Goal: Task Accomplishment & Management: Complete application form

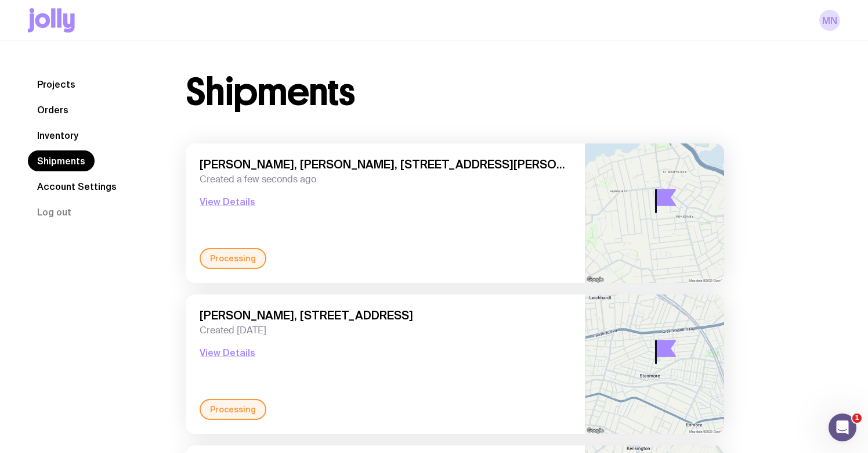
click at [60, 133] on link "Inventory" at bounding box center [58, 135] width 60 height 21
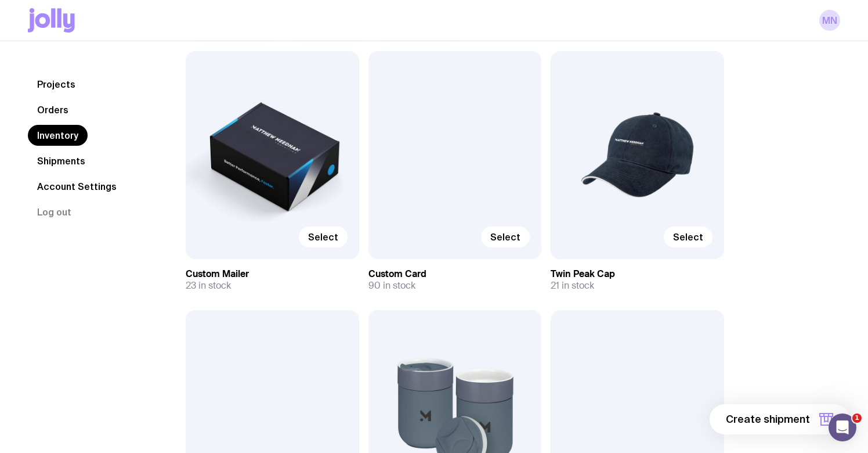
scroll to position [137, 0]
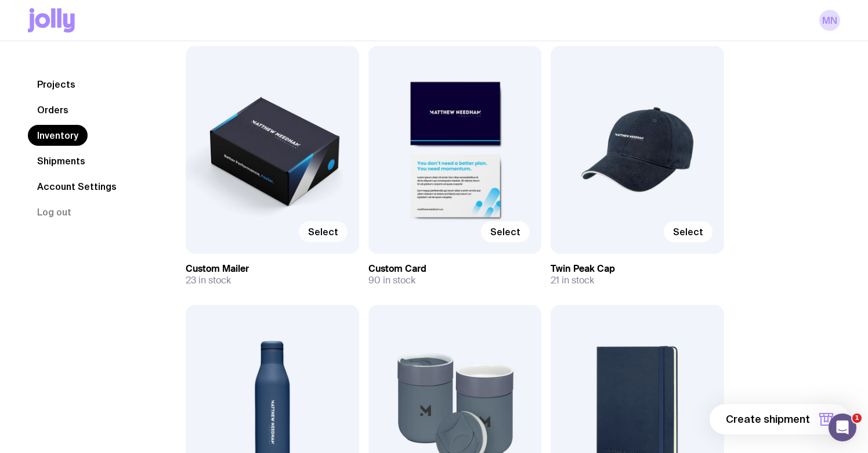
click at [328, 237] on span "Select" at bounding box center [323, 232] width 30 height 12
click at [0, 0] on input "Select" at bounding box center [0, 0] width 0 height 0
click at [682, 225] on label "Select" at bounding box center [688, 231] width 49 height 21
click at [0, 0] on input "Select" at bounding box center [0, 0] width 0 height 0
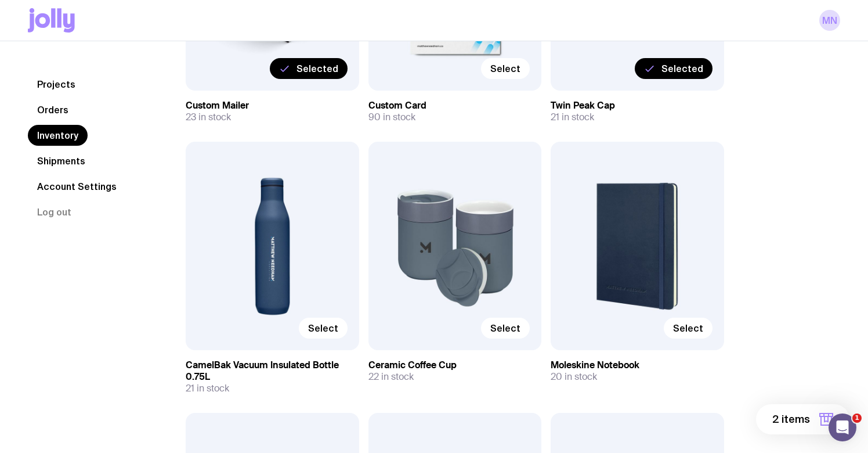
scroll to position [308, 0]
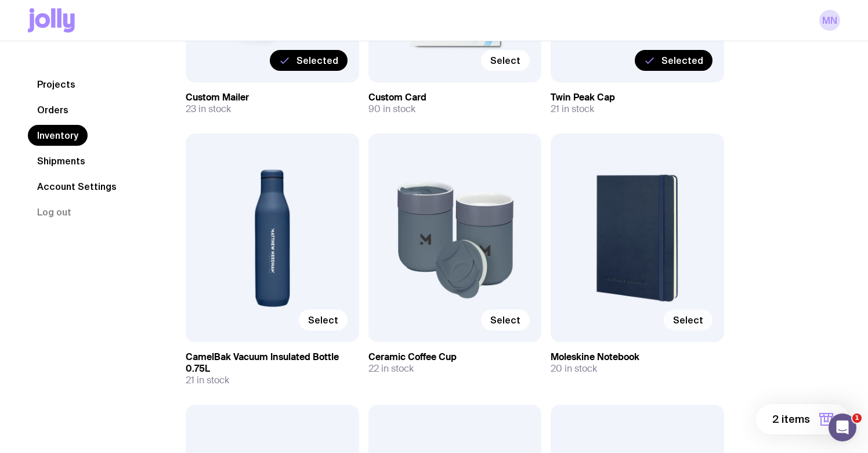
click at [684, 320] on span "Select" at bounding box center [688, 320] width 30 height 12
click at [0, 0] on input "Select" at bounding box center [0, 0] width 0 height 0
click at [512, 324] on span "Select" at bounding box center [505, 320] width 30 height 12
click at [0, 0] on input "Select" at bounding box center [0, 0] width 0 height 0
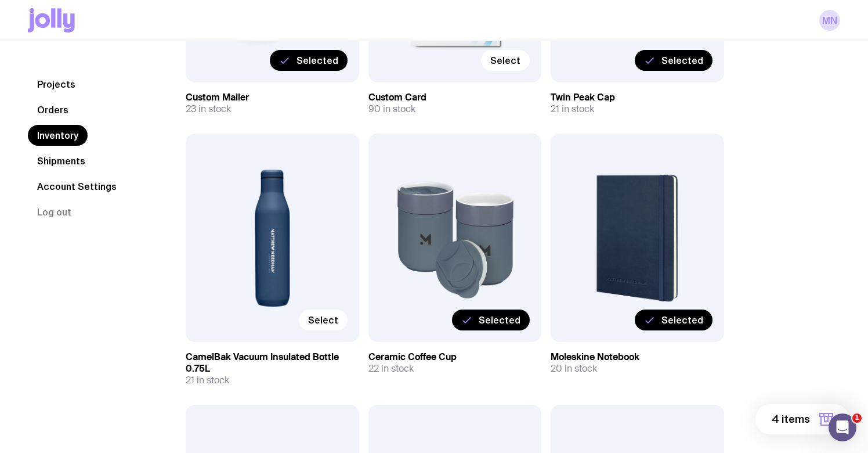
click at [327, 314] on span "Select" at bounding box center [323, 320] width 30 height 12
click at [0, 0] on input "Select" at bounding box center [0, 0] width 0 height 0
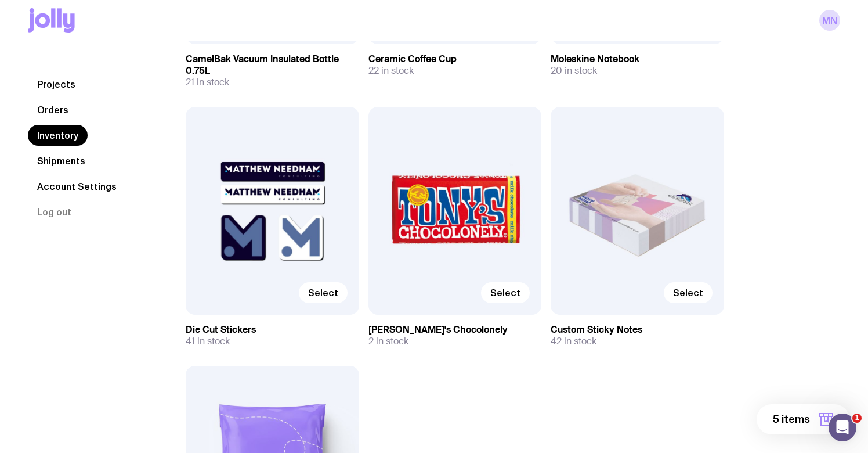
scroll to position [608, 0]
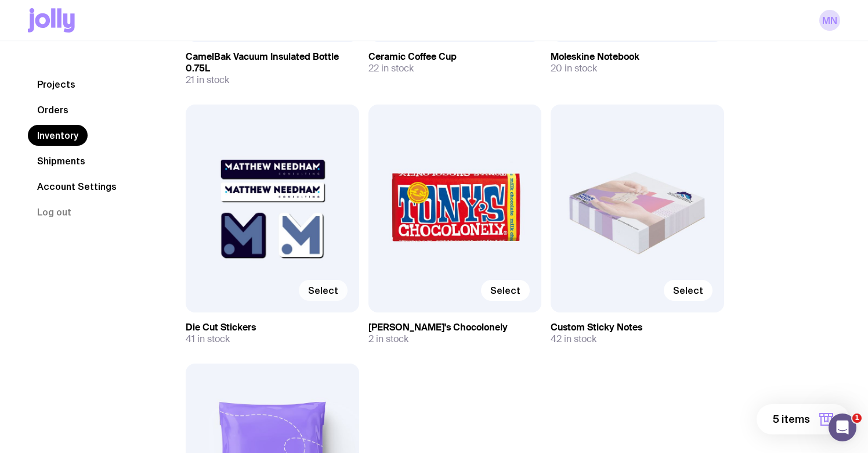
click at [319, 286] on span "Select" at bounding box center [323, 290] width 30 height 12
click at [0, 0] on input "Select" at bounding box center [0, 0] width 0 height 0
click at [693, 289] on span "Select" at bounding box center [688, 290] width 30 height 12
click at [0, 0] on input "Select" at bounding box center [0, 0] width 0 height 0
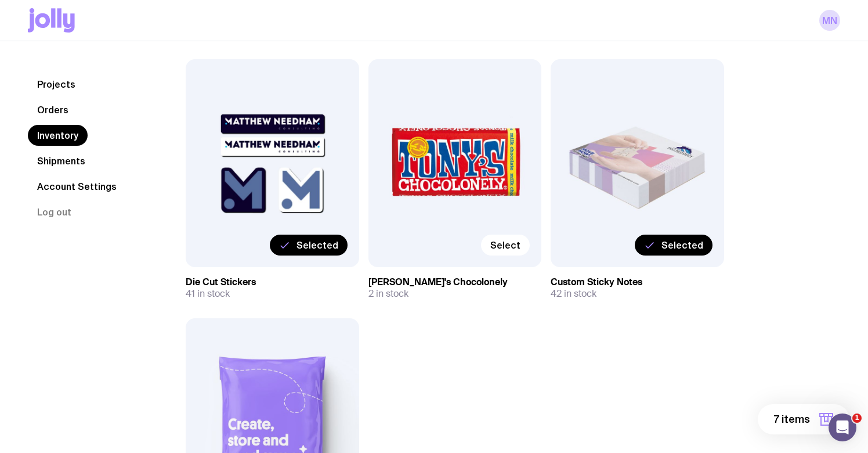
scroll to position [646, 0]
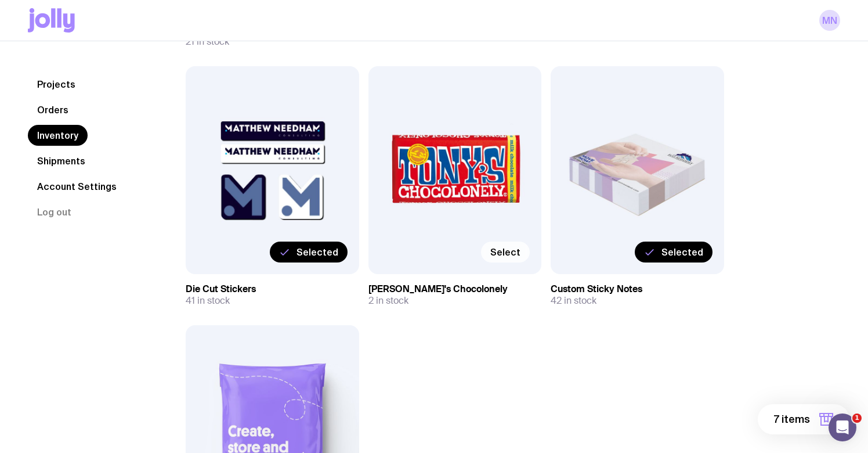
click at [516, 253] on span "Select" at bounding box center [505, 252] width 30 height 12
click at [0, 0] on input "Select" at bounding box center [0, 0] width 0 height 0
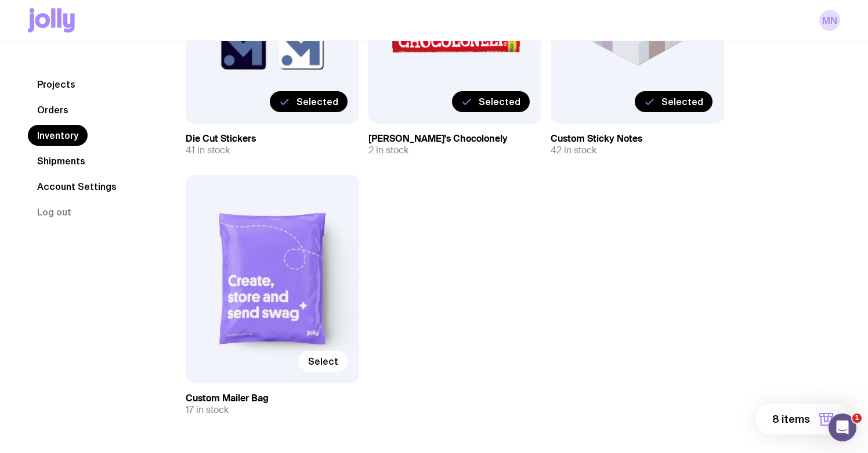
scroll to position [799, 0]
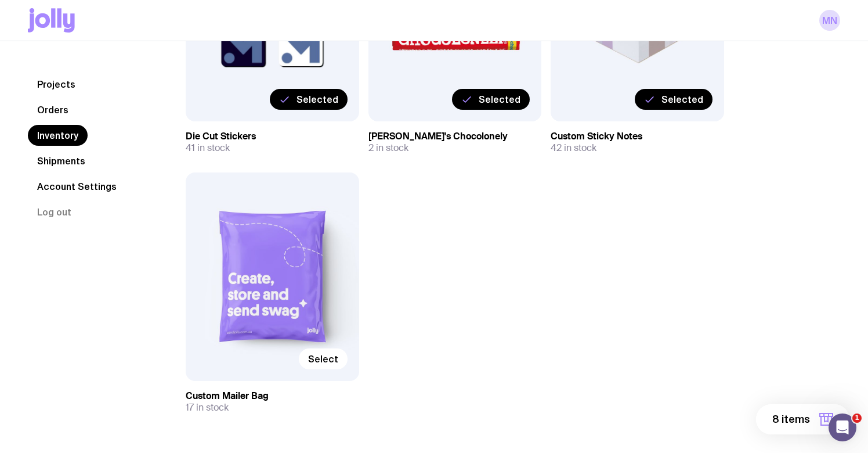
click at [790, 418] on span "8 items" at bounding box center [791, 419] width 38 height 14
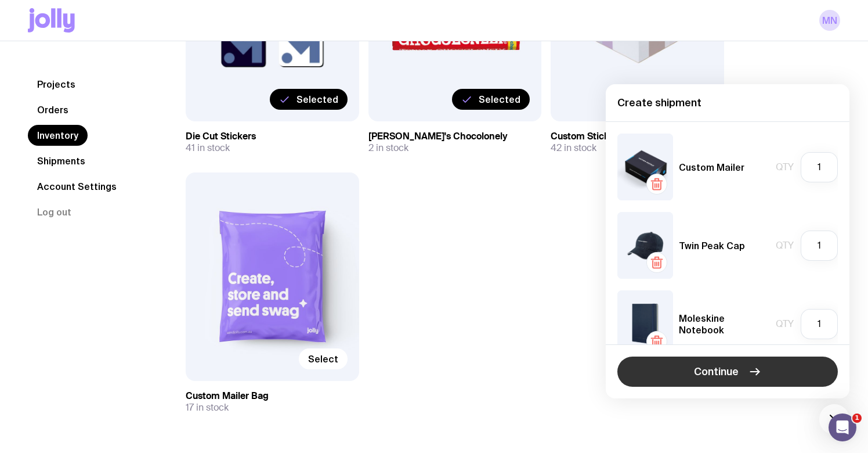
click at [741, 367] on button "Continue" at bounding box center [727, 371] width 220 height 30
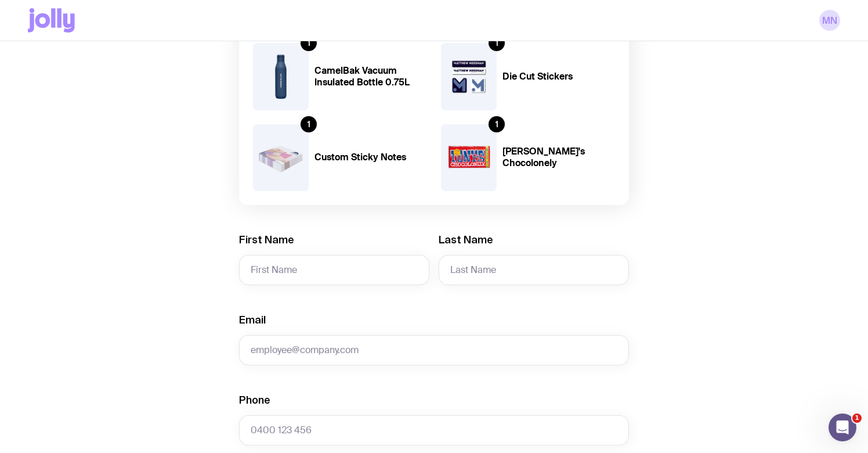
scroll to position [301, 0]
click at [283, 267] on input "First Name" at bounding box center [334, 269] width 190 height 30
type input "[PERSON_NAME]"
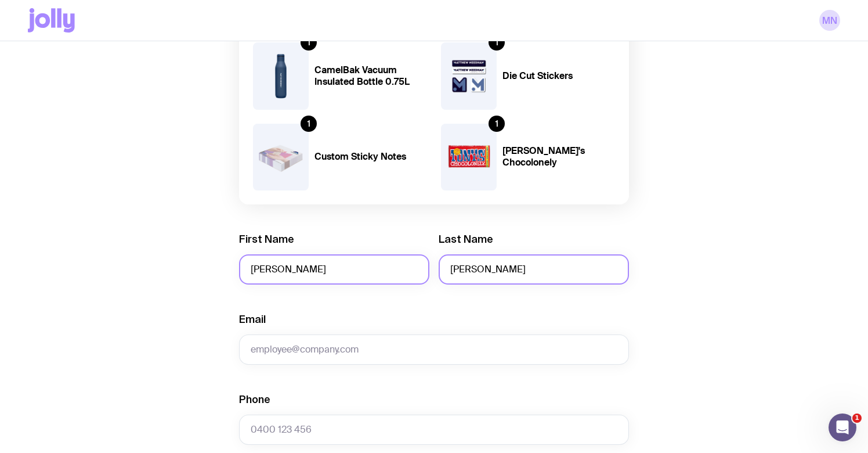
type input "[PERSON_NAME]"
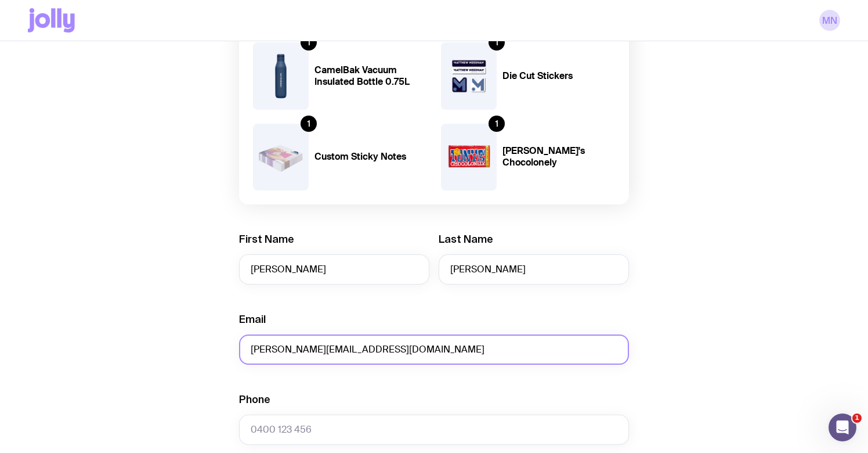
type input "[PERSON_NAME][EMAIL_ADDRESS][DOMAIN_NAME]"
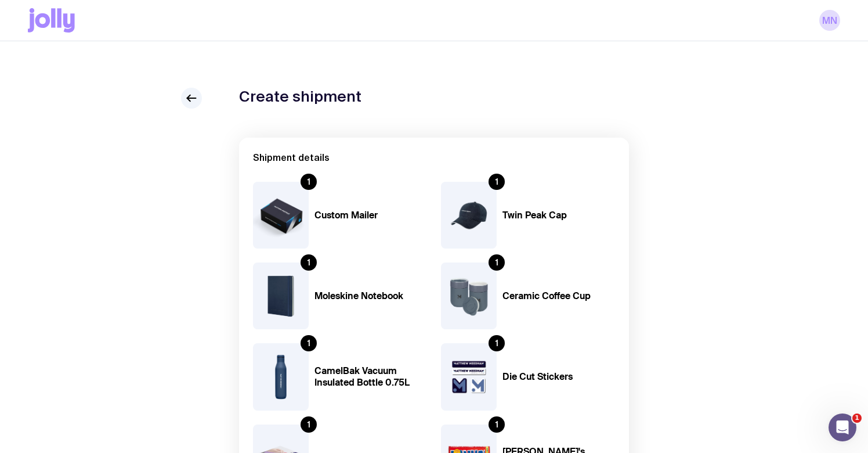
scroll to position [0, 0]
click at [192, 98] on icon at bounding box center [191, 98] width 9 height 0
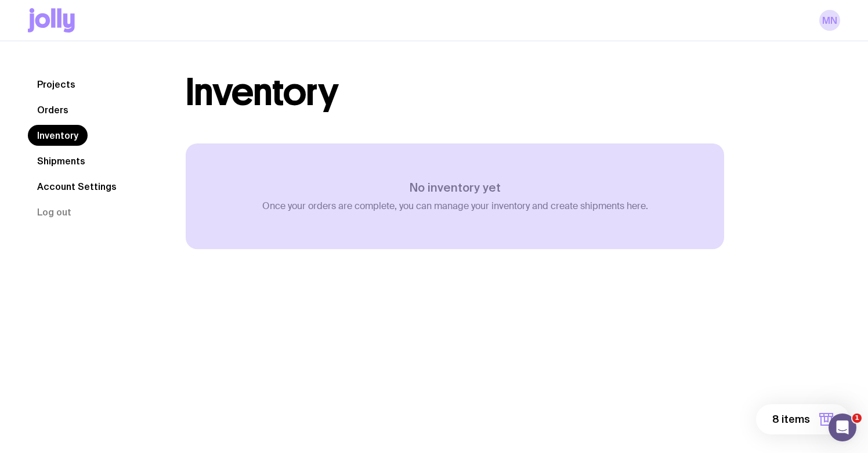
click at [55, 164] on link "Shipments" at bounding box center [61, 160] width 67 height 21
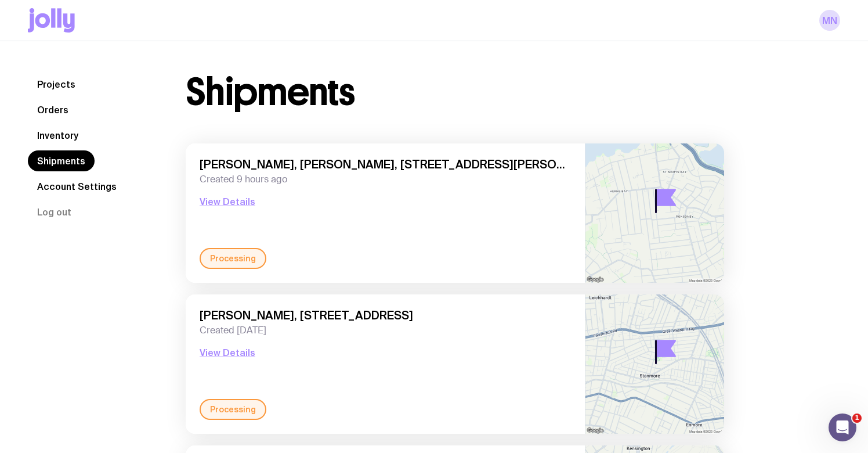
click at [67, 139] on link "Inventory" at bounding box center [58, 135] width 60 height 21
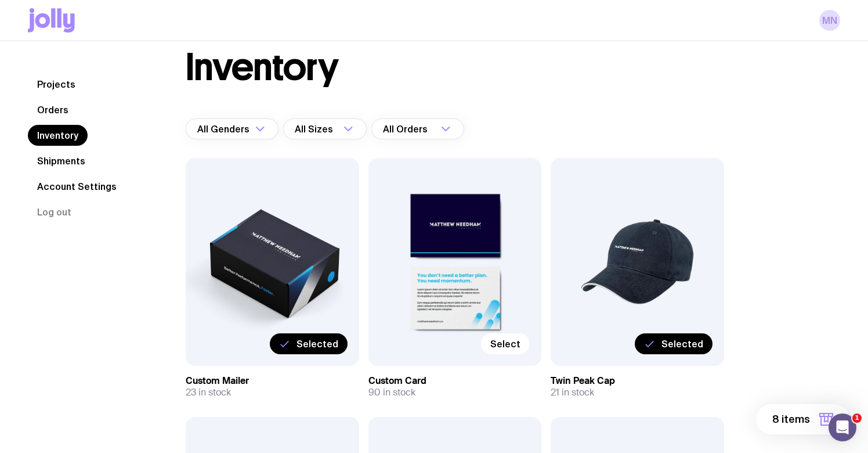
scroll to position [27, 0]
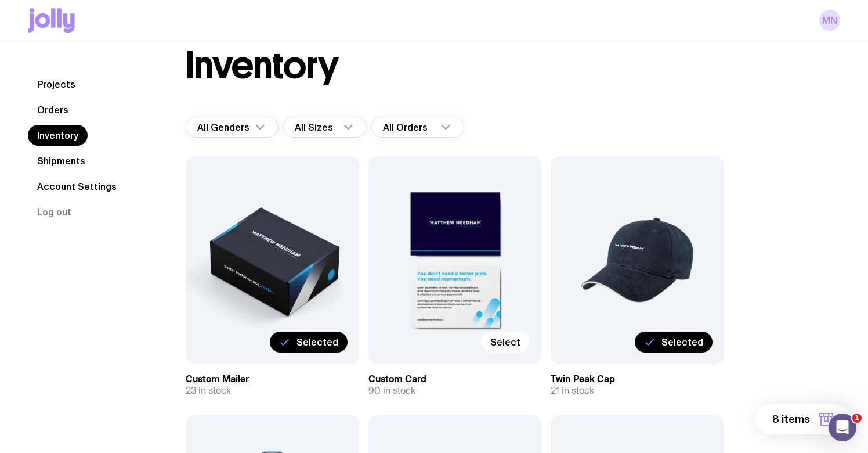
click at [508, 344] on span "Select" at bounding box center [505, 342] width 30 height 12
click at [0, 0] on input "Select" at bounding box center [0, 0] width 0 height 0
click at [779, 419] on span "9 items" at bounding box center [791, 419] width 37 height 14
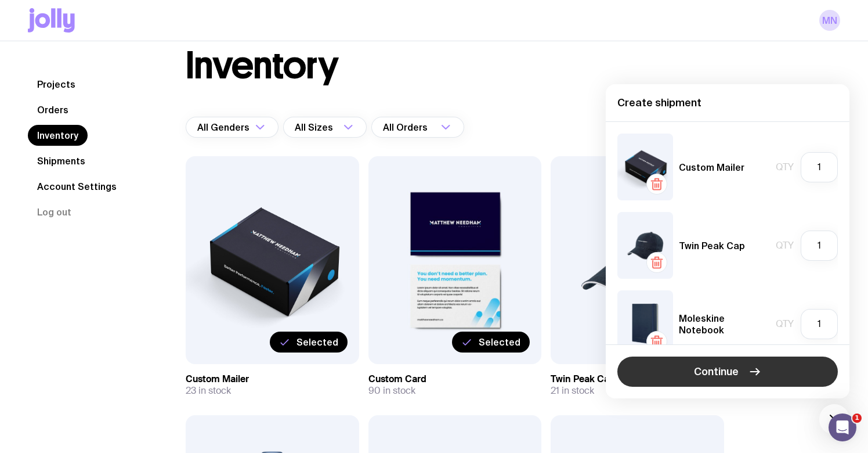
click at [734, 373] on span "Continue" at bounding box center [716, 371] width 45 height 14
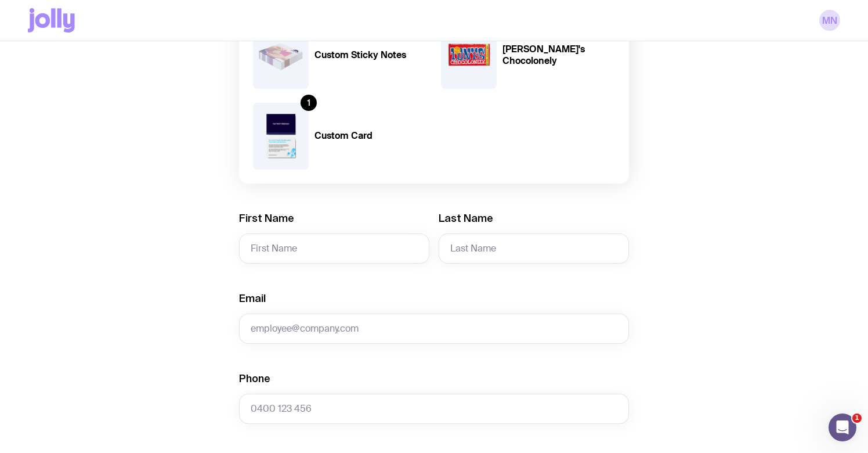
scroll to position [410, 0]
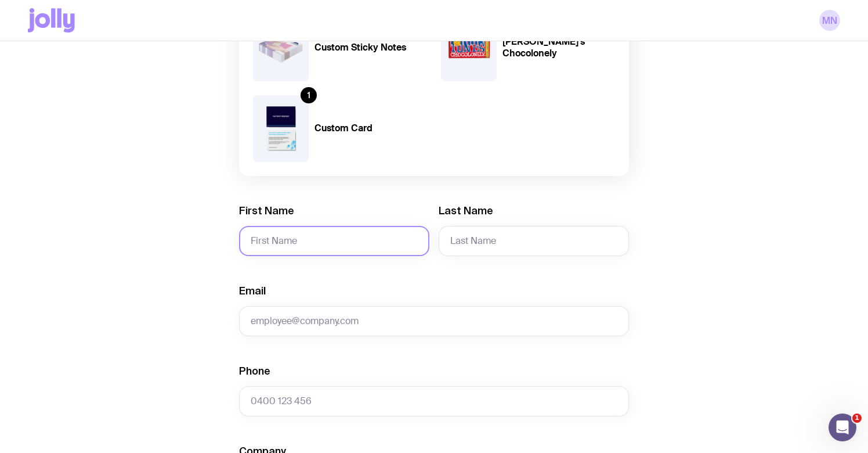
click at [317, 244] on input "First Name" at bounding box center [334, 241] width 190 height 30
type input "[PERSON_NAME]"
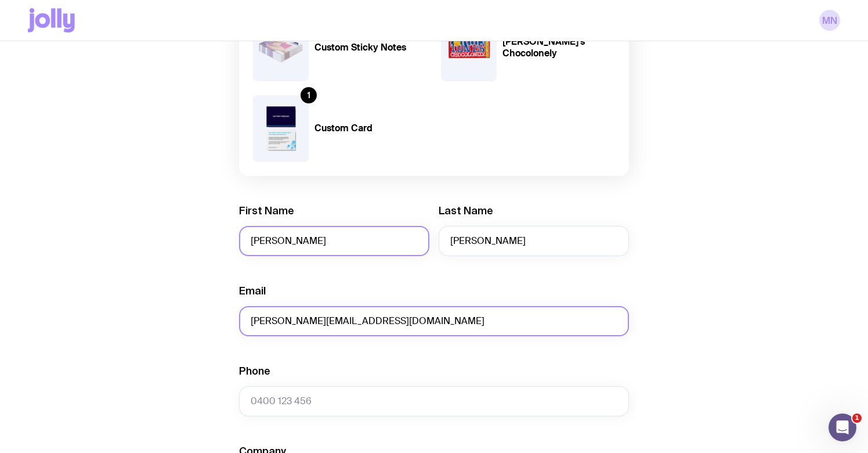
type input "[PERSON_NAME][EMAIL_ADDRESS][DOMAIN_NAME]"
paste input "0432 622 775"
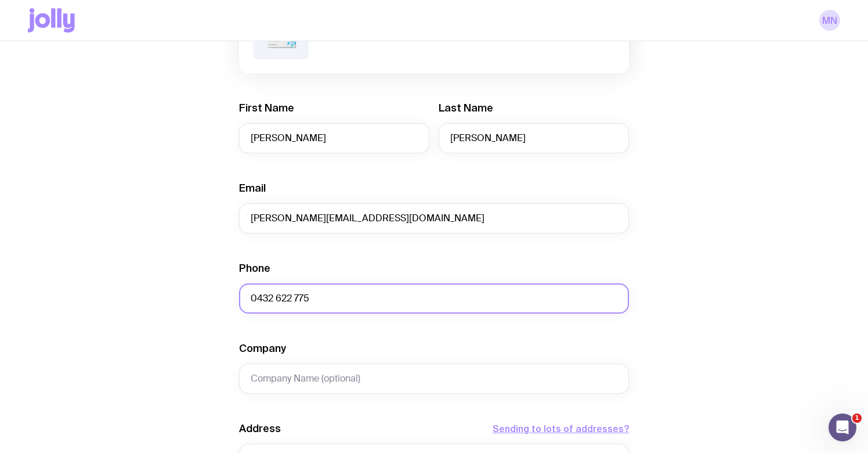
scroll to position [516, 0]
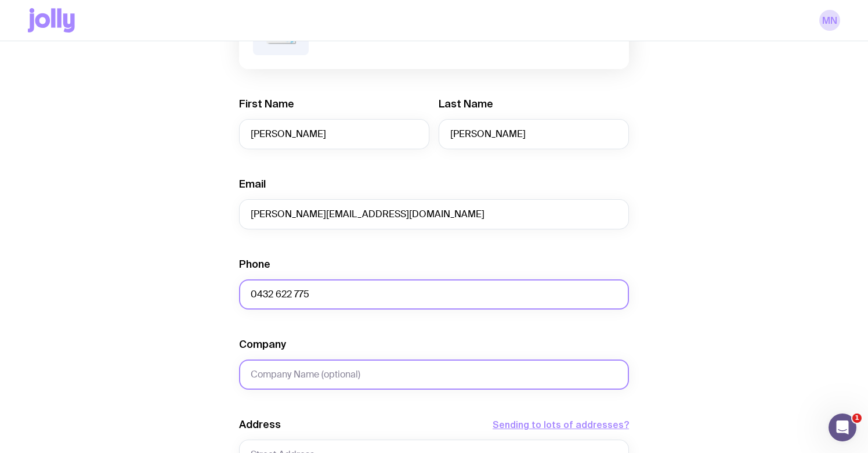
type input "0432 622 775"
click at [317, 372] on input "Company" at bounding box center [434, 374] width 390 height 30
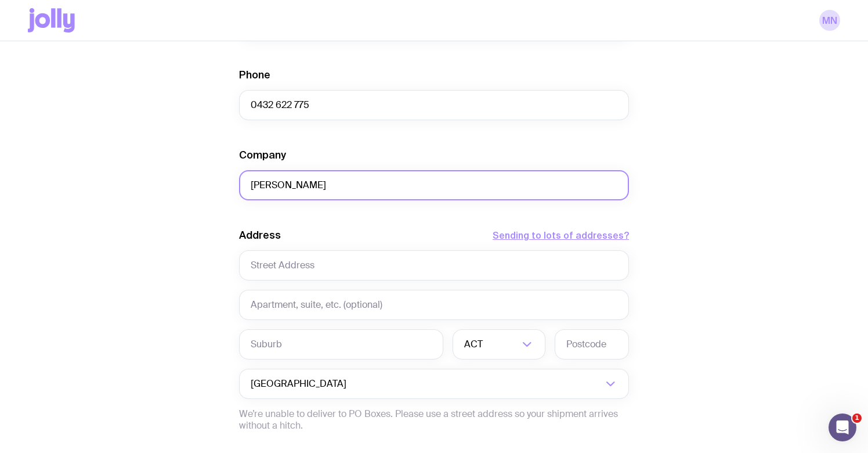
scroll to position [712, 0]
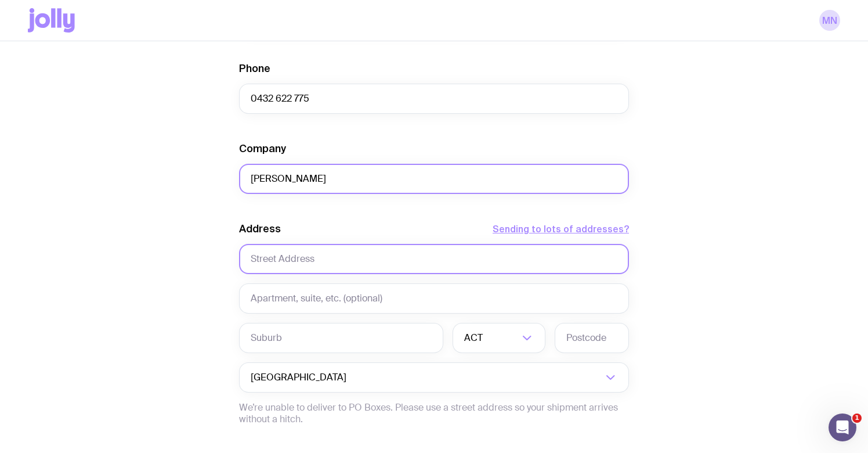
type input "[PERSON_NAME]"
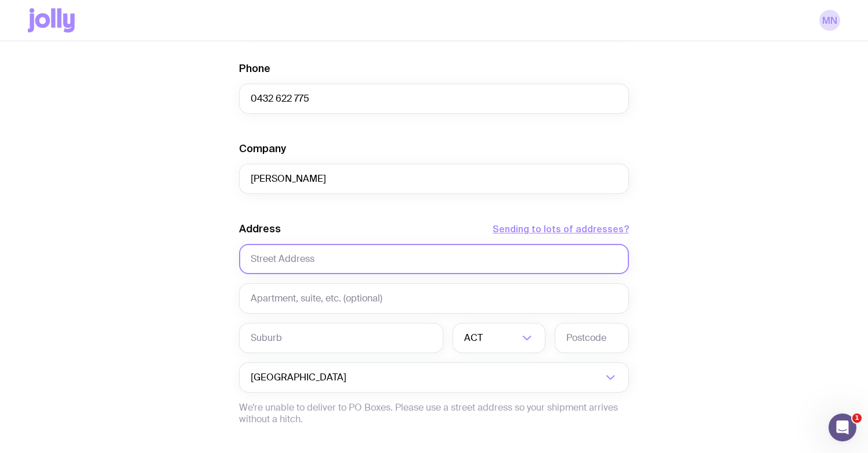
click at [348, 258] on input "text" at bounding box center [434, 259] width 390 height 30
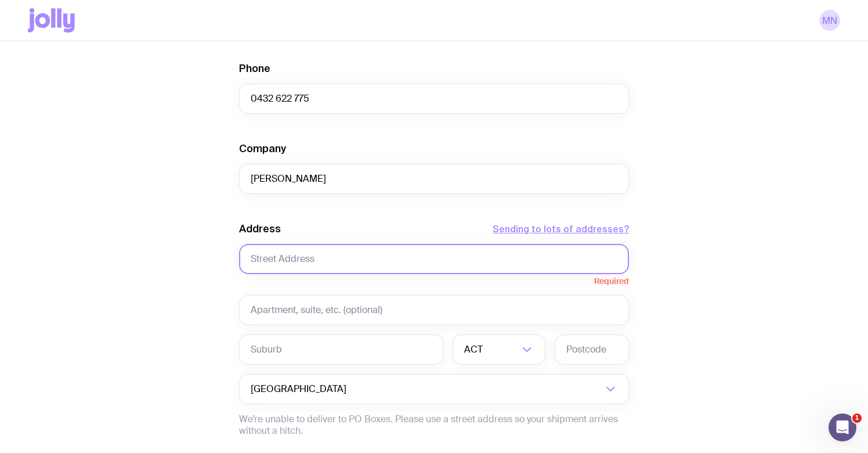
paste input "[STREET_ADDRESS]"
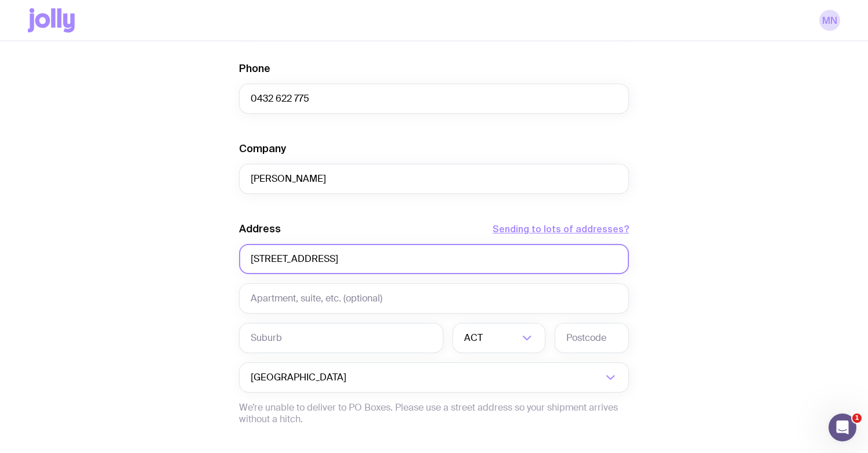
click at [454, 257] on input "[STREET_ADDRESS]" at bounding box center [434, 259] width 390 height 30
drag, startPoint x: 454, startPoint y: 257, endPoint x: 326, endPoint y: 260, distance: 127.7
click at [326, 260] on input "[STREET_ADDRESS]" at bounding box center [434, 259] width 390 height 30
type input "26 Honeyeater Gr"
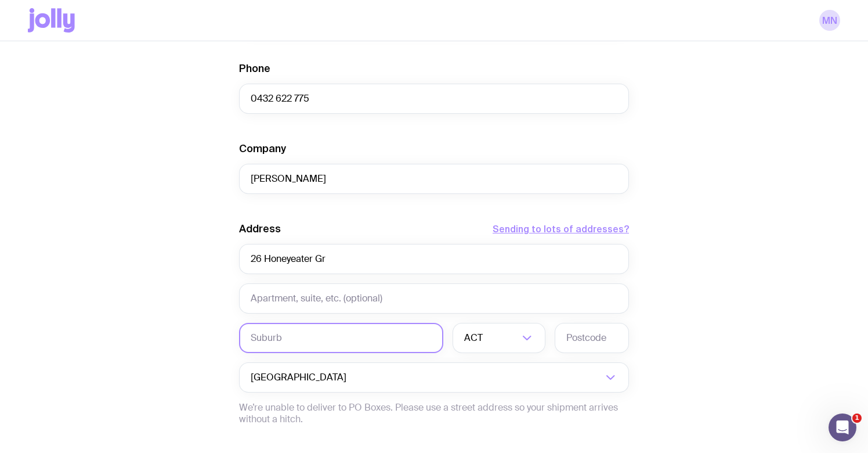
click at [309, 334] on input "text" at bounding box center [341, 338] width 204 height 30
paste input ", [GEOGRAPHIC_DATA], [GEOGRAPHIC_DATA], 2102"
drag, startPoint x: 258, startPoint y: 336, endPoint x: 234, endPoint y: 335, distance: 23.8
drag, startPoint x: 318, startPoint y: 338, endPoint x: 384, endPoint y: 344, distance: 66.4
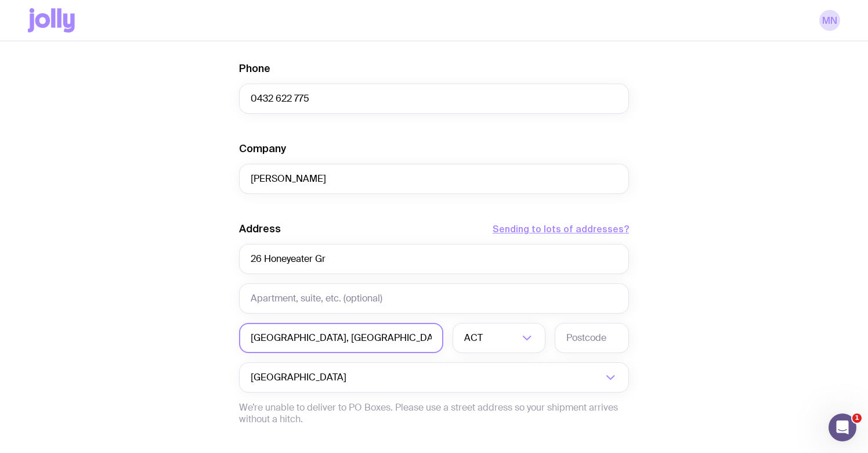
click at [383, 344] on input "[GEOGRAPHIC_DATA], [GEOGRAPHIC_DATA], 2102" at bounding box center [341, 338] width 204 height 30
type input "WARRIEWOOD"
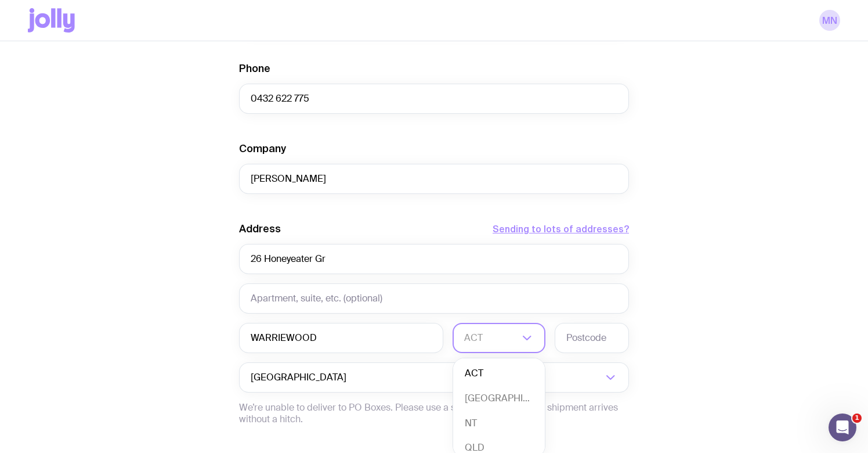
click at [522, 340] on icon "Search for option" at bounding box center [527, 338] width 14 height 14
click at [505, 399] on li "[GEOGRAPHIC_DATA]" at bounding box center [499, 398] width 92 height 25
click at [603, 334] on input "text" at bounding box center [592, 338] width 74 height 30
paste input "2102"
type input "2102"
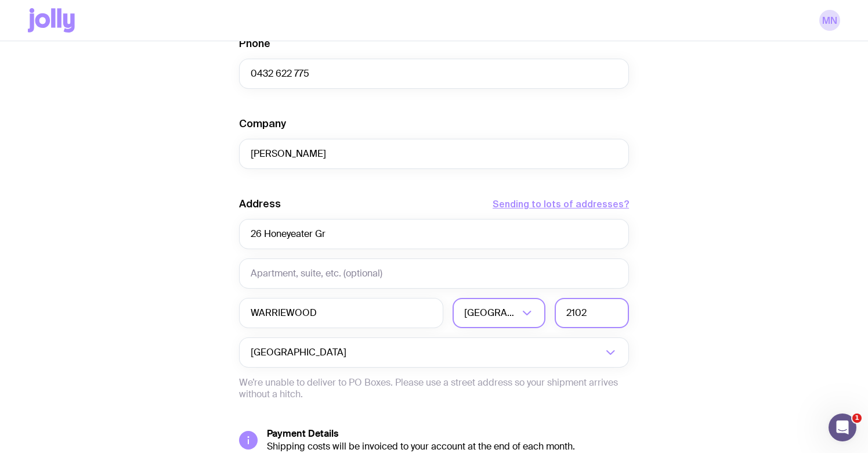
scroll to position [737, 0]
drag, startPoint x: 592, startPoint y: 318, endPoint x: 554, endPoint y: 316, distance: 37.8
click at [554, 316] on div "WARRIEWOOD [GEOGRAPHIC_DATA] Loading... 2102" at bounding box center [434, 312] width 390 height 30
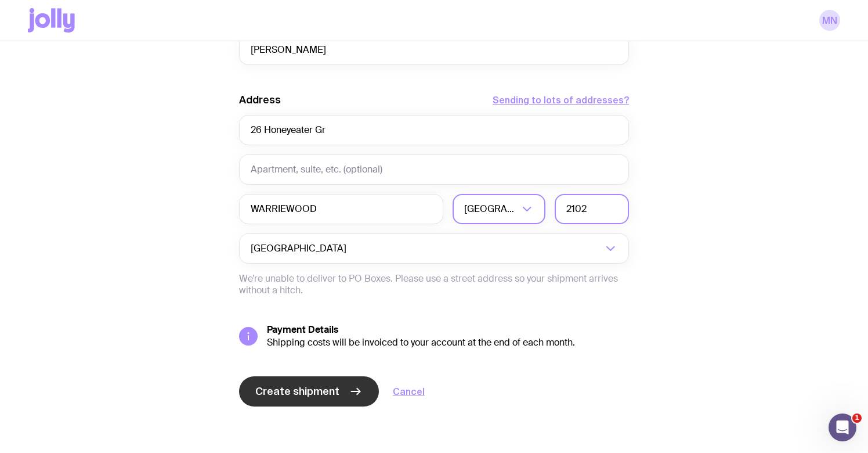
scroll to position [841, 0]
click at [306, 389] on span "Create shipment" at bounding box center [297, 391] width 84 height 14
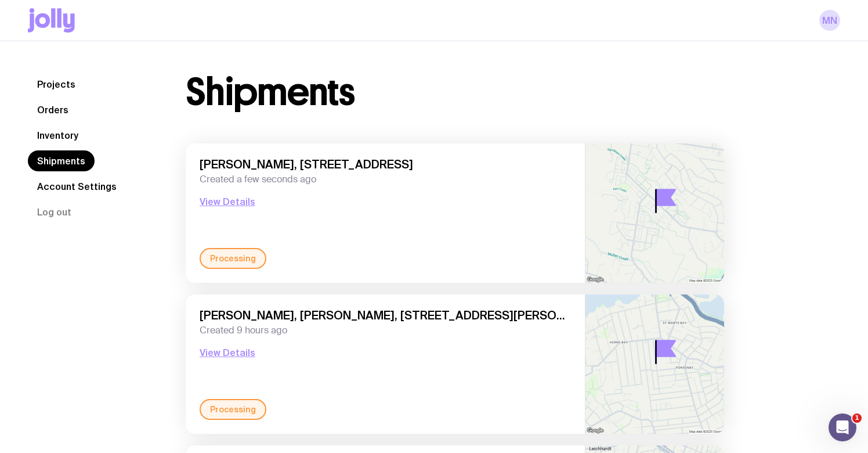
click at [53, 129] on link "Inventory" at bounding box center [58, 135] width 60 height 21
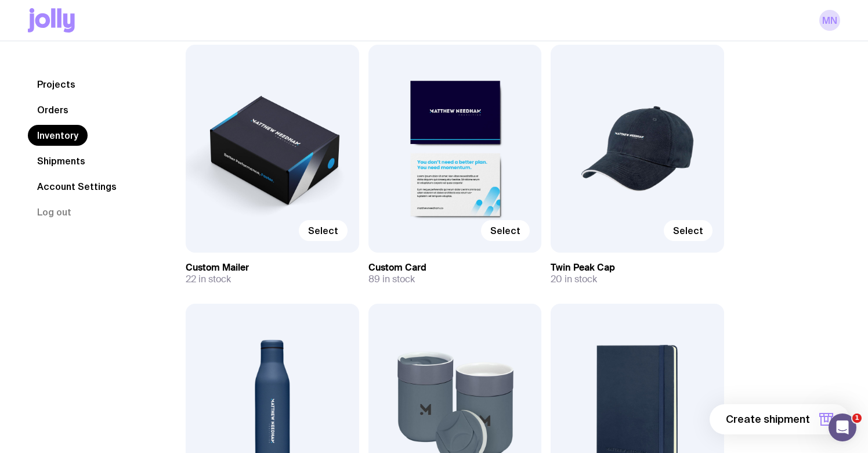
scroll to position [152, 0]
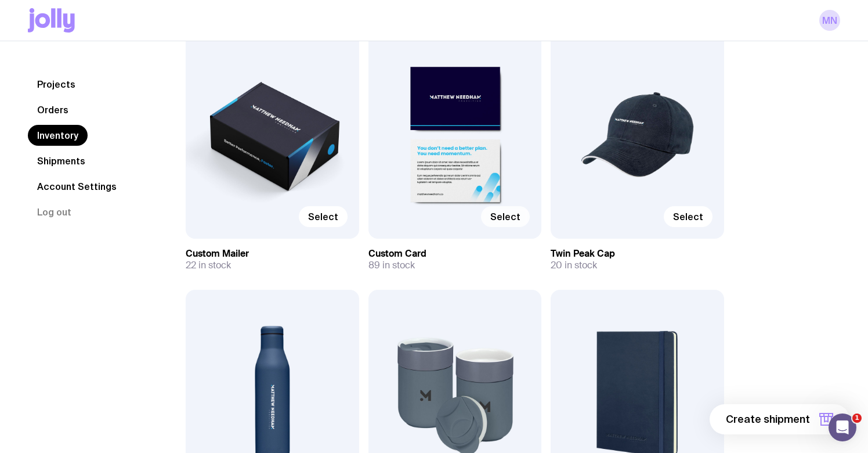
click at [508, 217] on span "Select" at bounding box center [505, 217] width 30 height 12
click at [0, 0] on input "Select" at bounding box center [0, 0] width 0 height 0
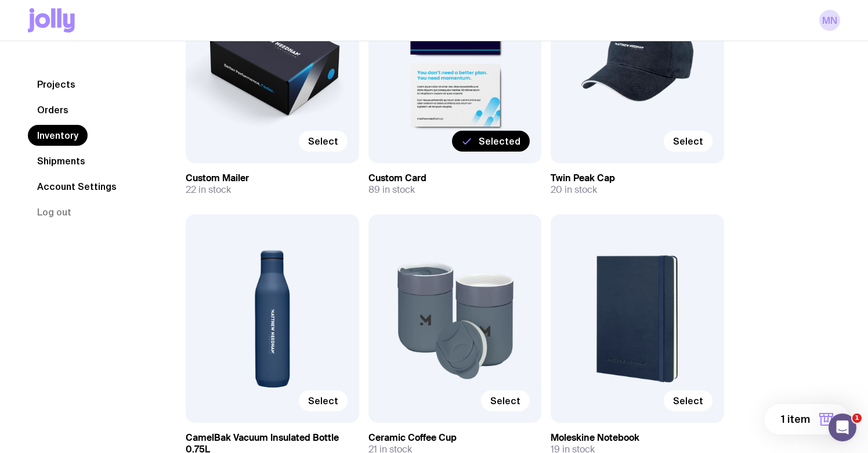
scroll to position [280, 0]
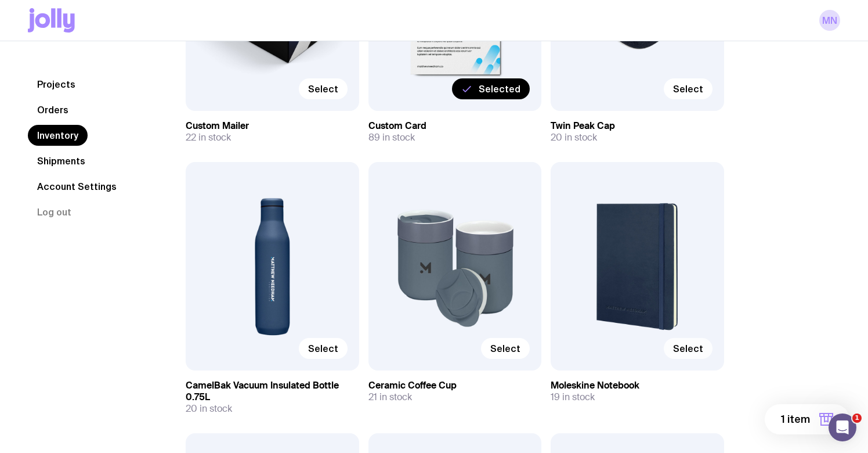
click at [682, 345] on span "Select" at bounding box center [688, 348] width 30 height 12
click at [0, 0] on input "Select" at bounding box center [0, 0] width 0 height 0
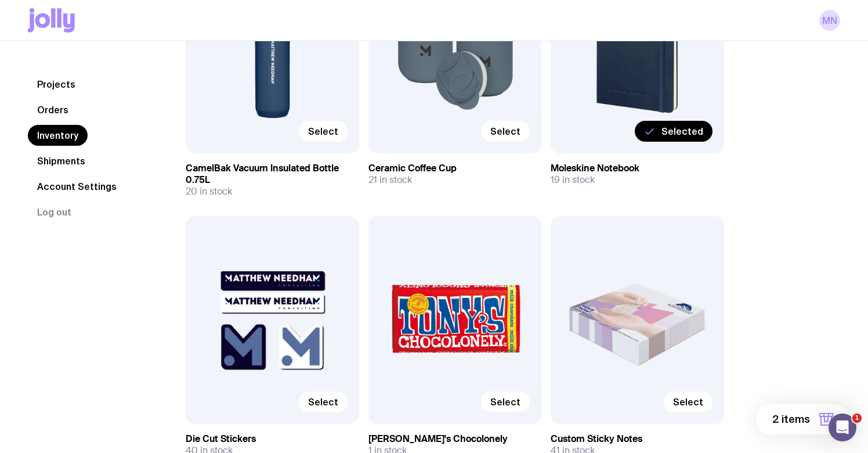
scroll to position [506, 0]
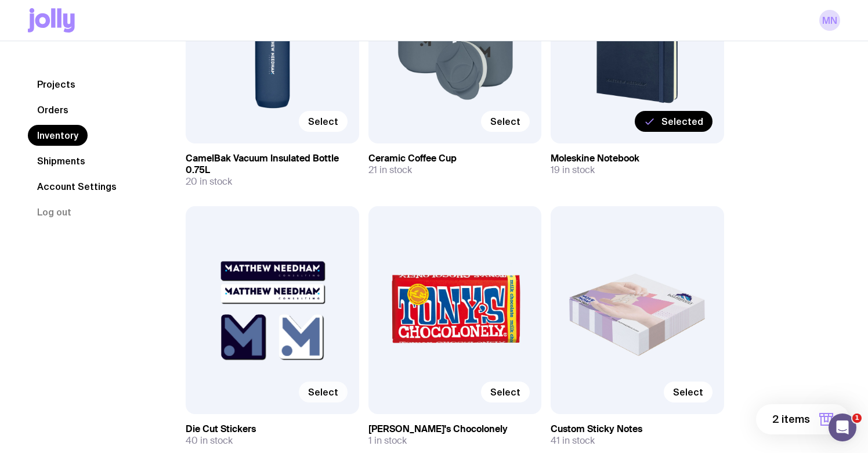
click at [323, 394] on span "Select" at bounding box center [323, 392] width 30 height 12
click at [0, 0] on input "Select" at bounding box center [0, 0] width 0 height 0
click at [695, 393] on span "Select" at bounding box center [688, 392] width 30 height 12
click at [0, 0] on input "Select" at bounding box center [0, 0] width 0 height 0
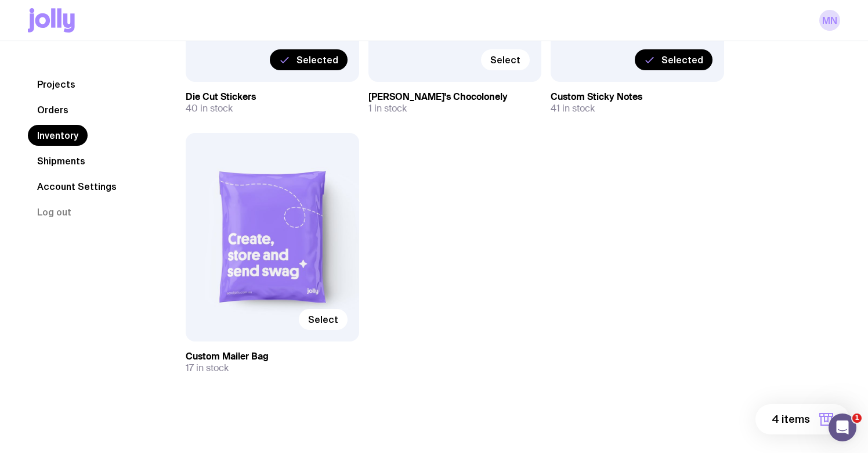
scroll to position [838, 0]
click at [325, 319] on span "Select" at bounding box center [323, 319] width 30 height 12
click at [0, 0] on input "Select" at bounding box center [0, 0] width 0 height 0
click at [801, 418] on span "5 items" at bounding box center [791, 419] width 37 height 14
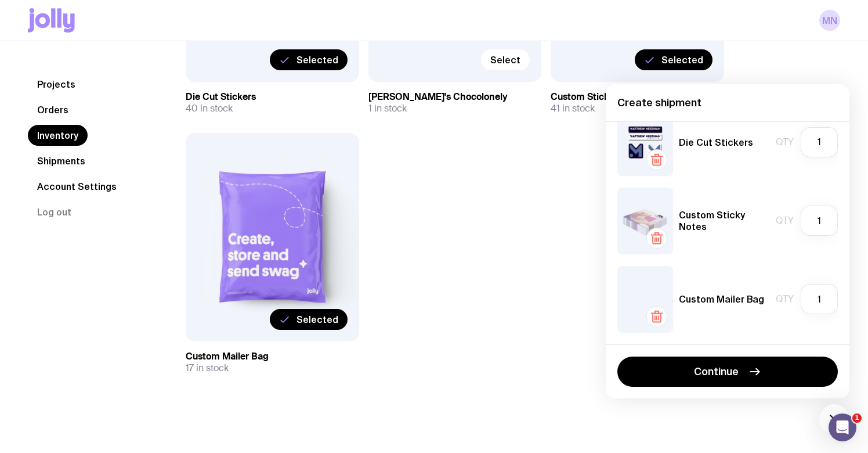
scroll to position [182, 0]
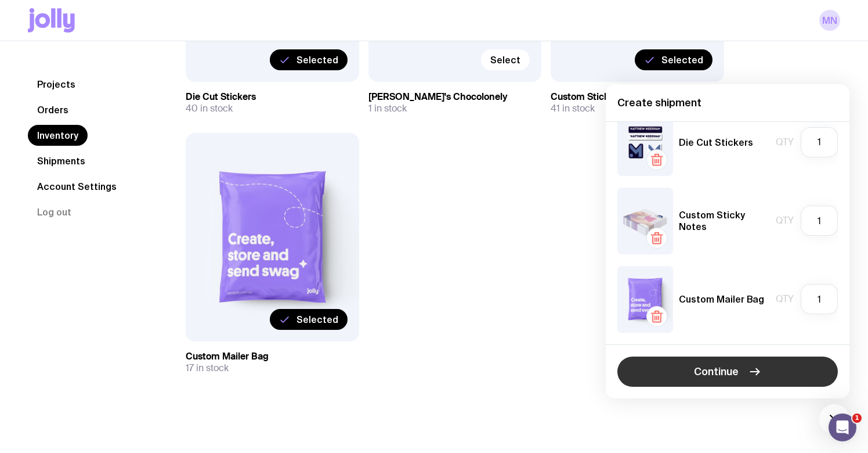
click at [694, 367] on span "Continue" at bounding box center [716, 371] width 45 height 14
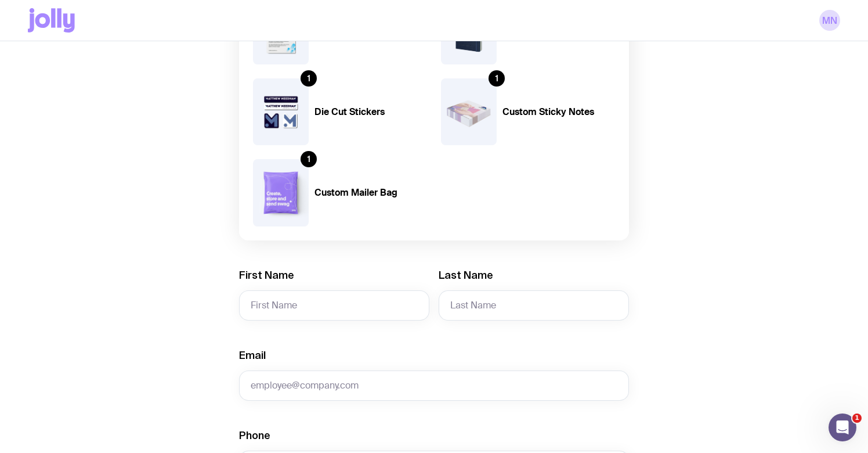
scroll to position [185, 0]
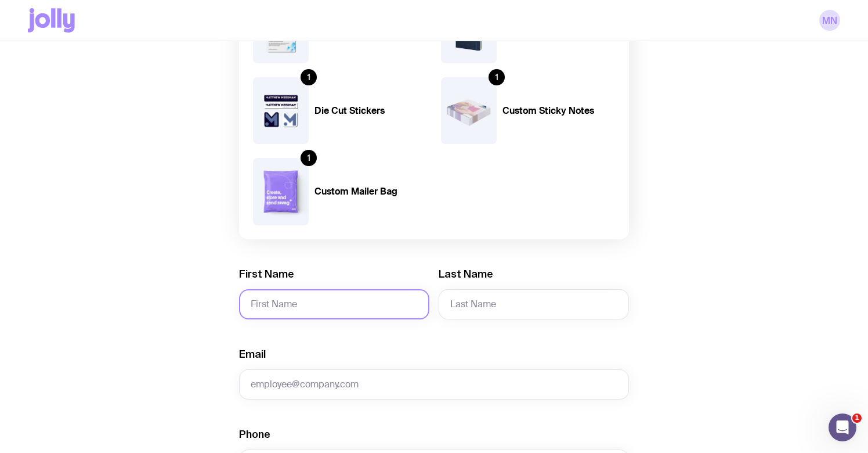
click at [342, 299] on input "First Name" at bounding box center [334, 304] width 190 height 30
type input "[PERSON_NAME]"
type input "Masters"
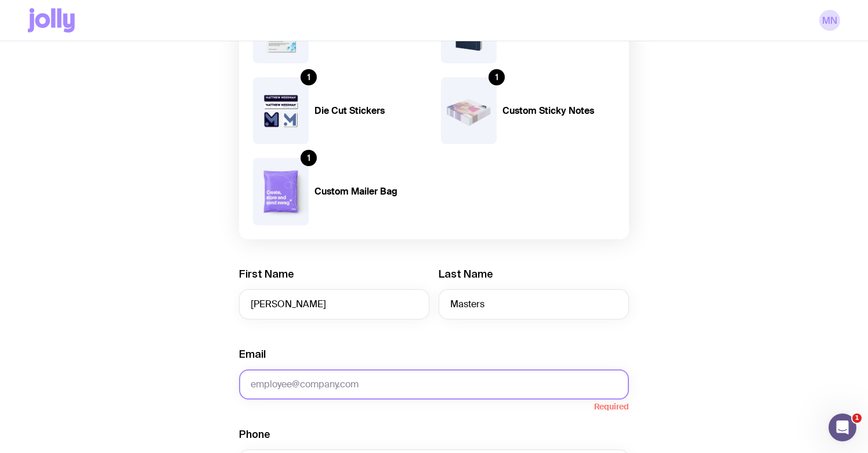
paste input "[PERSON_NAME][EMAIL_ADDRESS][DOMAIN_NAME]"
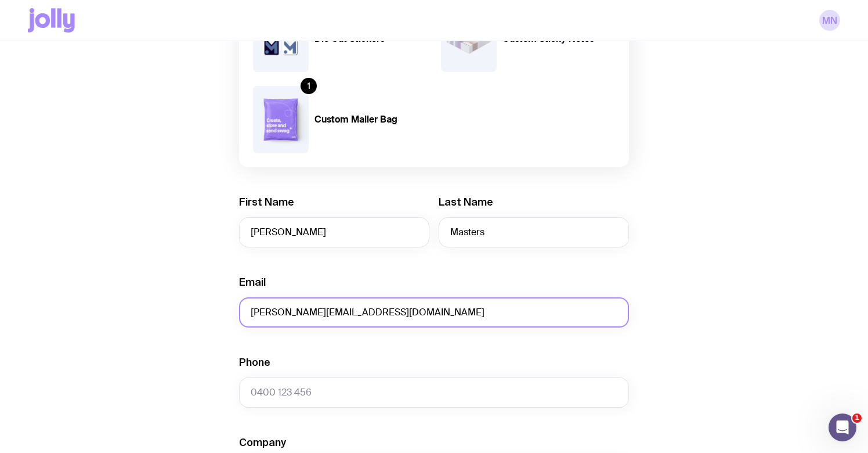
scroll to position [278, 0]
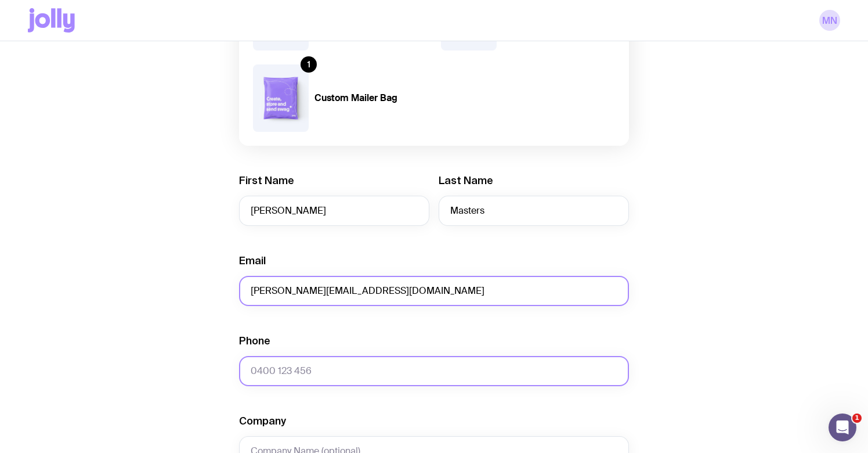
type input "[PERSON_NAME][EMAIL_ADDRESS][DOMAIN_NAME]"
click at [327, 370] on input "Phone" at bounding box center [434, 371] width 390 height 30
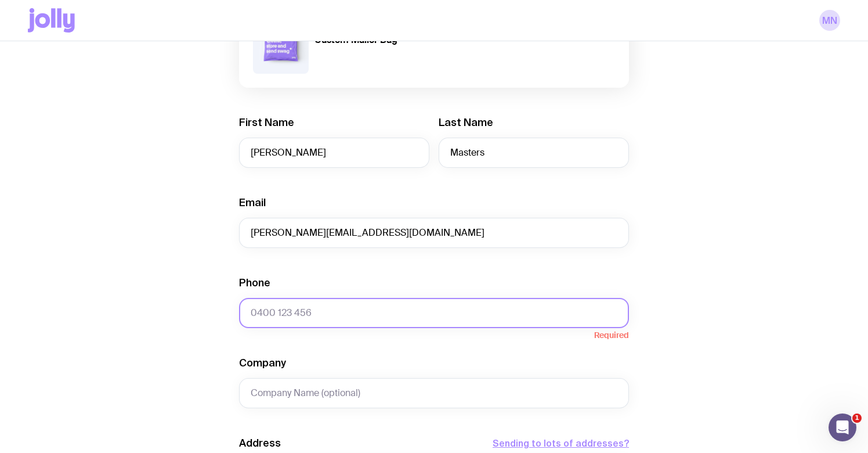
scroll to position [338, 0]
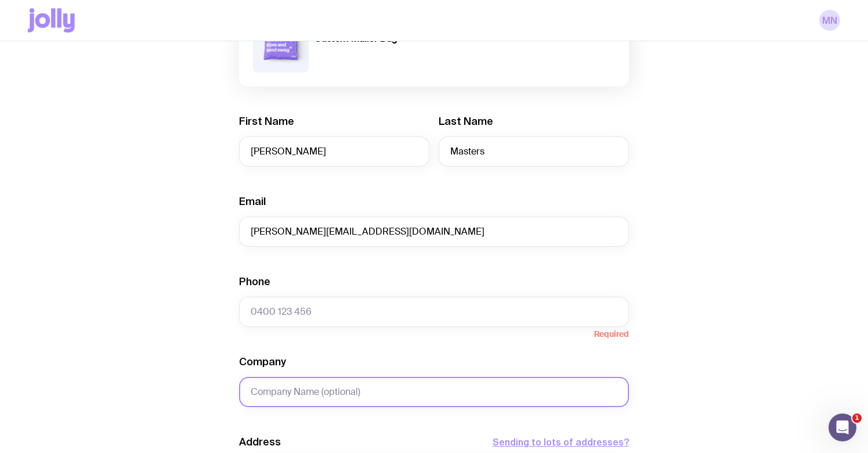
click at [302, 385] on input "Company" at bounding box center [434, 392] width 390 height 30
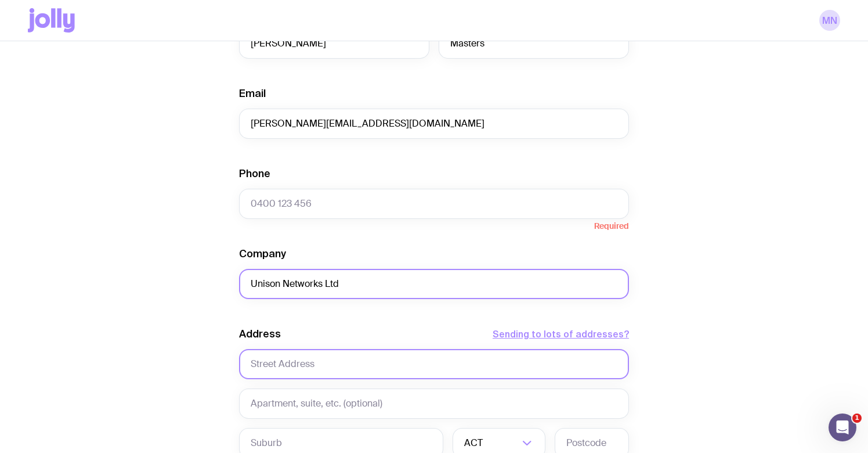
scroll to position [450, 0]
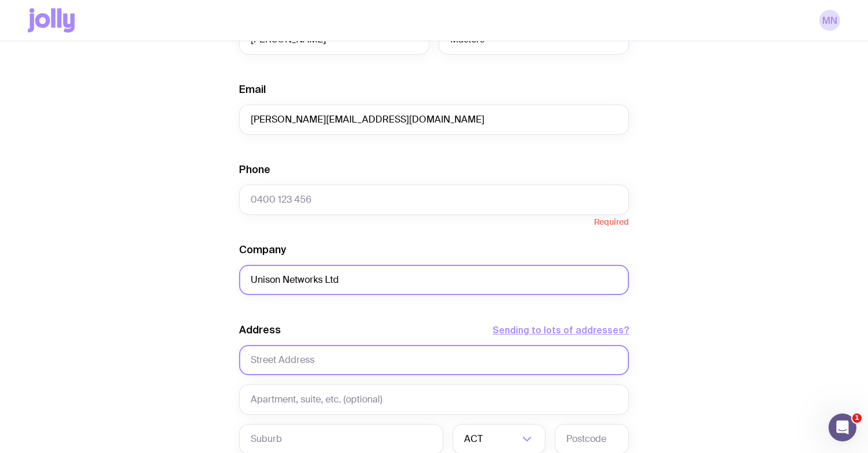
type input "Unison Networks Ltd"
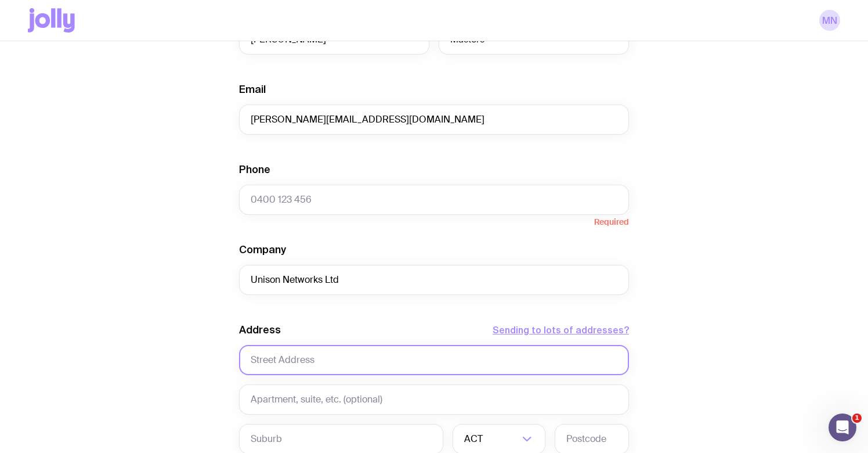
click at [288, 364] on input "text" at bounding box center [434, 360] width 390 height 30
paste input "[STREET_ADDRESS]"
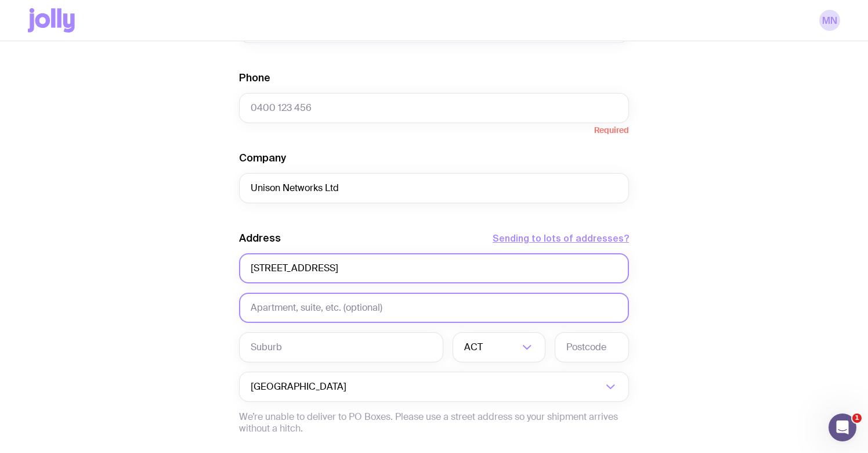
scroll to position [545, 0]
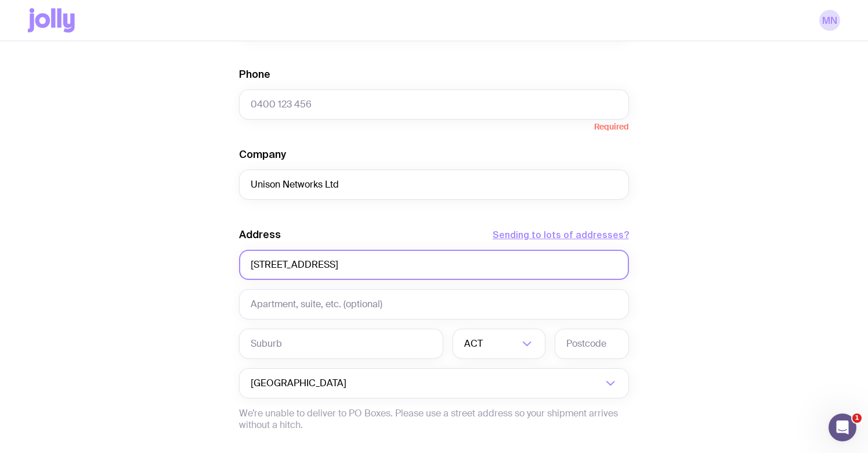
drag, startPoint x: 398, startPoint y: 266, endPoint x: 469, endPoint y: 263, distance: 70.8
click at [469, 263] on input "[STREET_ADDRESS]" at bounding box center [434, 264] width 390 height 30
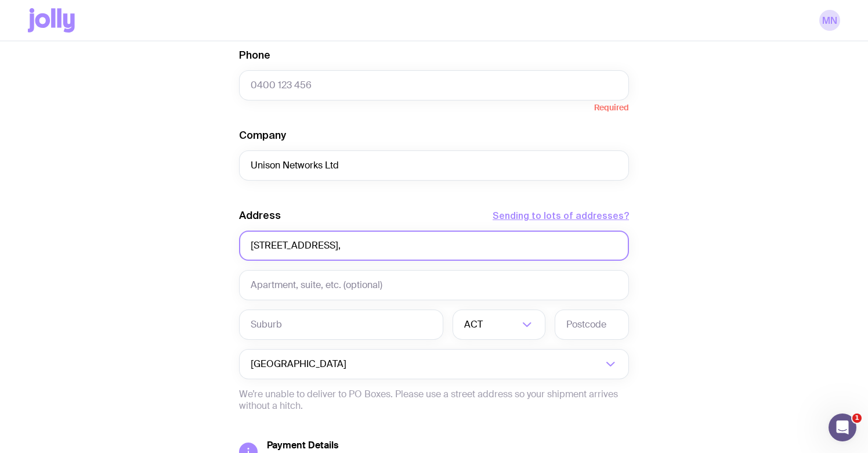
scroll to position [576, 0]
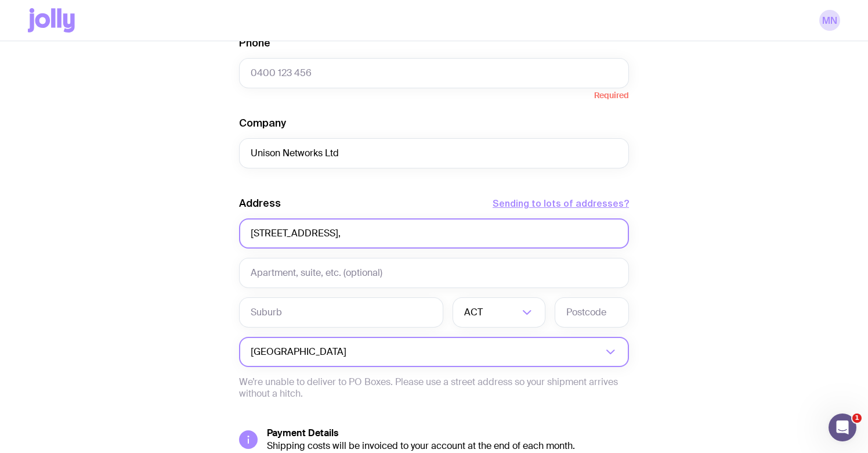
type input "[STREET_ADDRESS],"
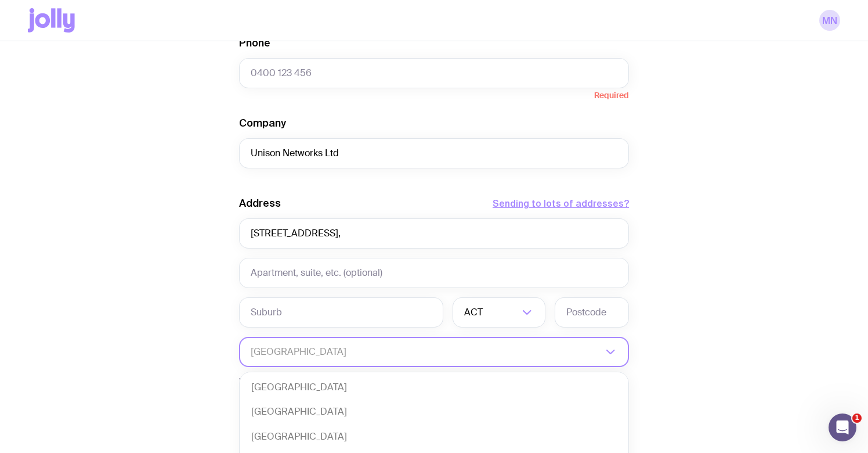
click at [607, 352] on icon "Search for option" at bounding box center [610, 352] width 14 height 14
click at [399, 412] on li "[GEOGRAPHIC_DATA]" at bounding box center [434, 411] width 389 height 25
type input "New"
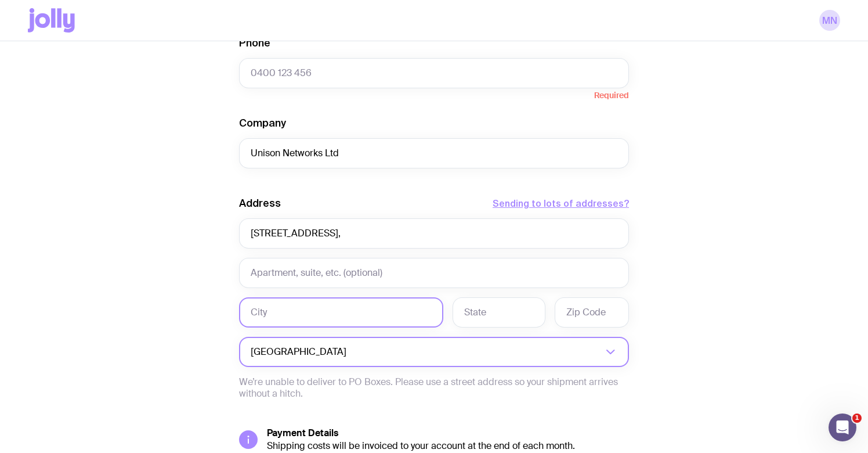
click at [350, 314] on input "text" at bounding box center [341, 312] width 204 height 30
type input "Hastings"
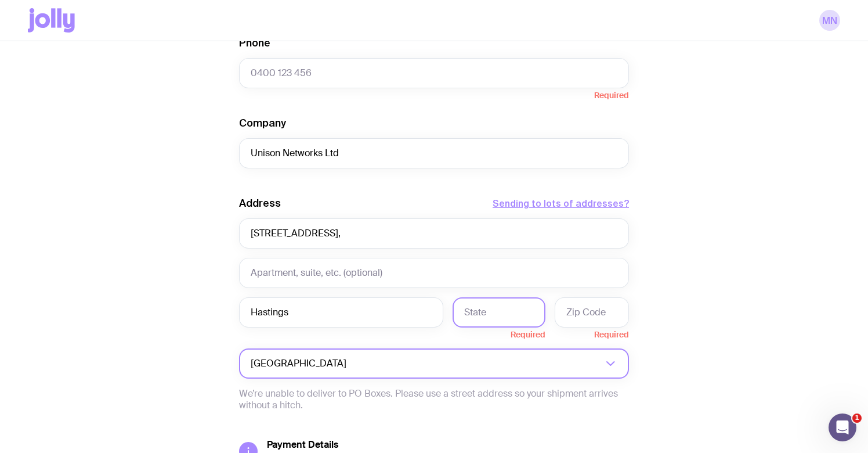
click at [481, 313] on input "text" at bounding box center [499, 312] width 93 height 30
type input "Hawkes Bay"
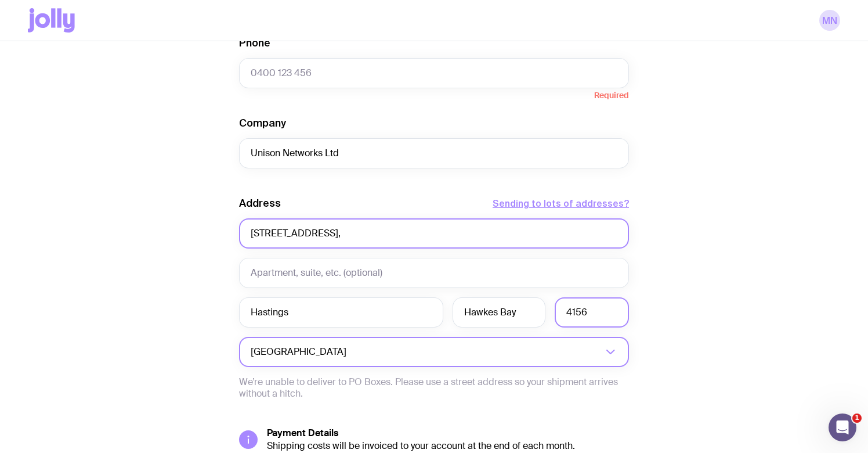
type input "4156"
drag, startPoint x: 400, startPoint y: 236, endPoint x: 327, endPoint y: 238, distance: 73.1
click at [327, 238] on input "[STREET_ADDRESS]," at bounding box center [434, 233] width 390 height 30
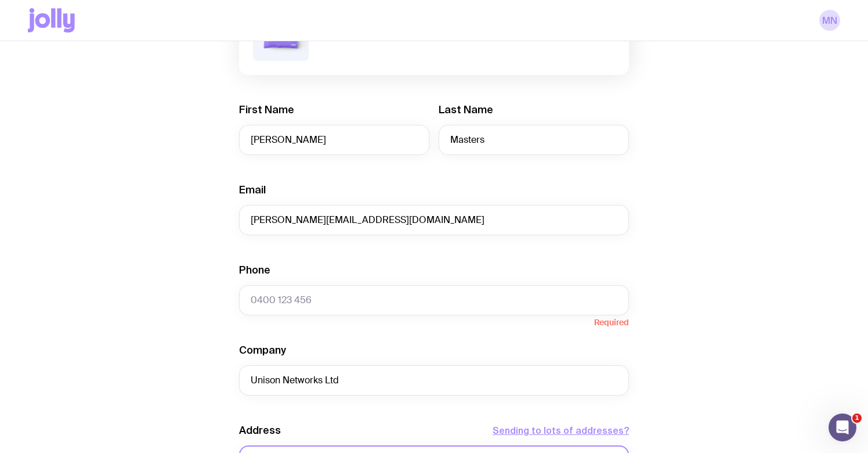
scroll to position [352, 0]
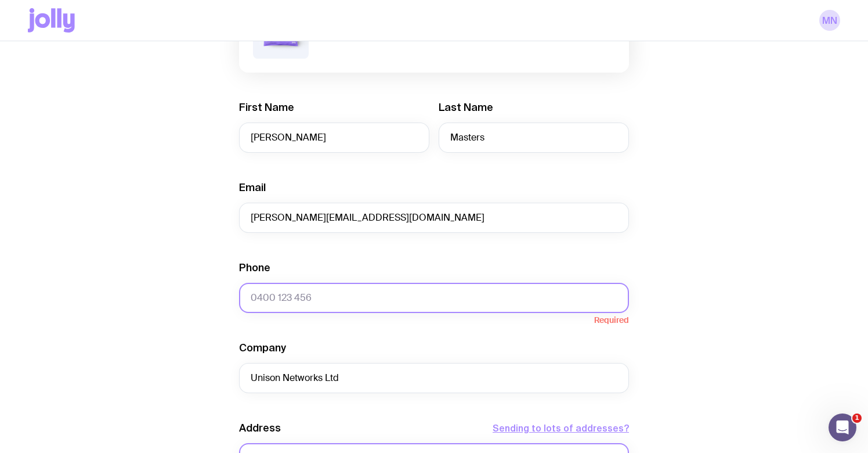
type input "[STREET_ADDRESS]"
click at [490, 290] on input "Phone" at bounding box center [434, 298] width 390 height 30
paste input "0800 2 86476"
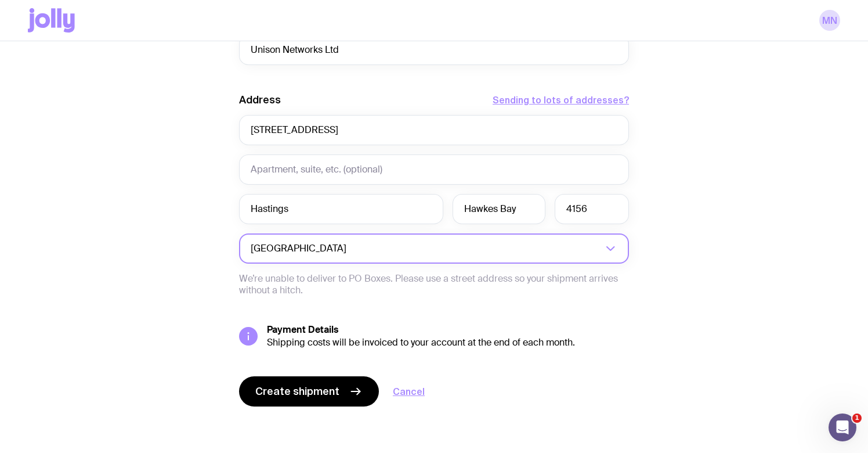
scroll to position [679, 0]
type input "0800 2 86476"
click at [303, 391] on span "Create shipment" at bounding box center [297, 391] width 84 height 14
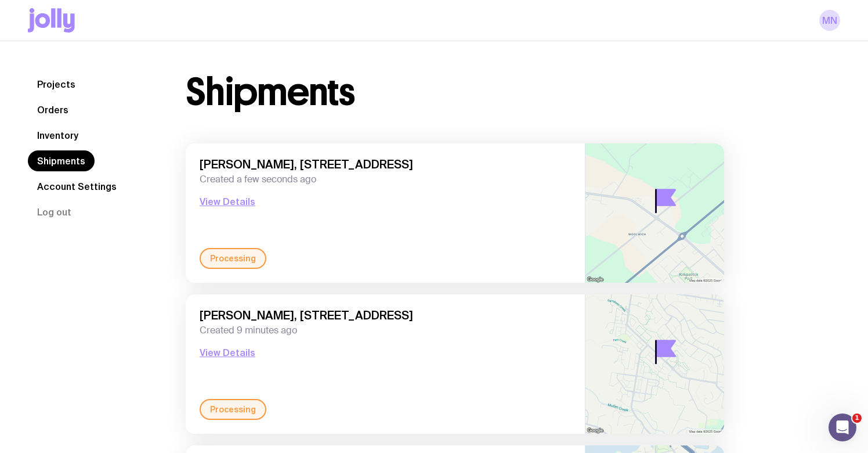
click at [53, 134] on link "Inventory" at bounding box center [58, 135] width 60 height 21
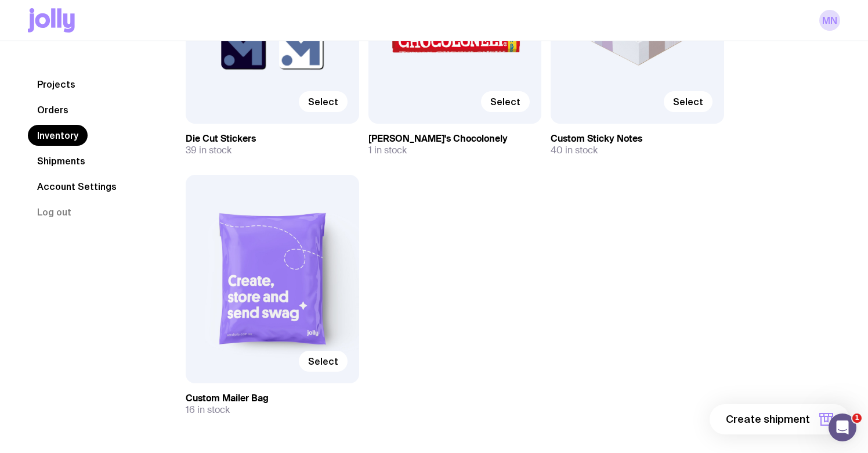
scroll to position [799, 0]
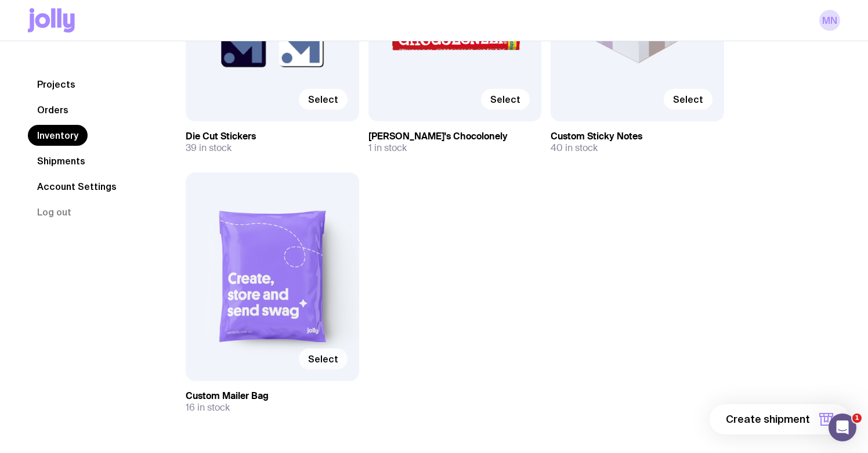
click at [323, 355] on span "Select" at bounding box center [323, 359] width 30 height 12
click at [0, 0] on input "Select" at bounding box center [0, 0] width 0 height 0
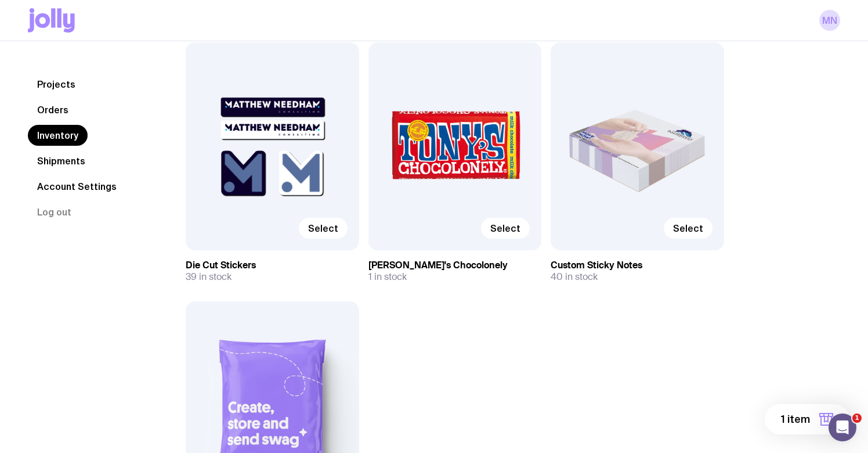
scroll to position [614, 0]
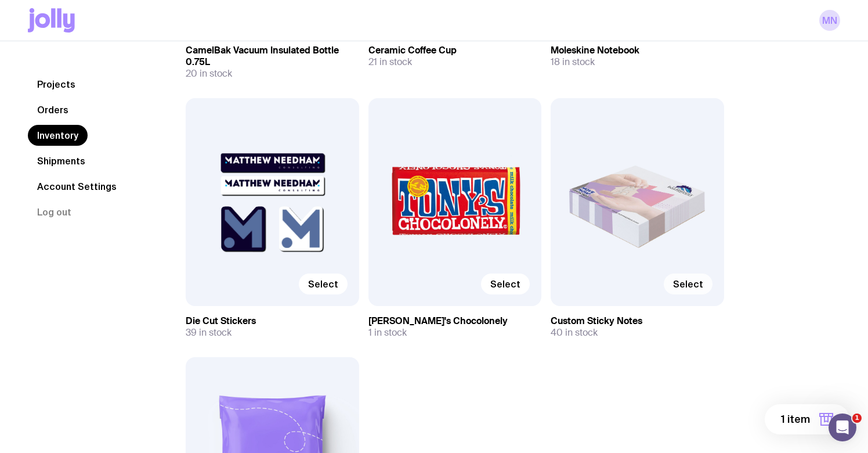
click at [696, 284] on span "Select" at bounding box center [688, 284] width 30 height 12
click at [0, 0] on input "Select" at bounding box center [0, 0] width 0 height 0
click at [321, 281] on span "Select" at bounding box center [323, 284] width 30 height 12
click at [0, 0] on input "Select" at bounding box center [0, 0] width 0 height 0
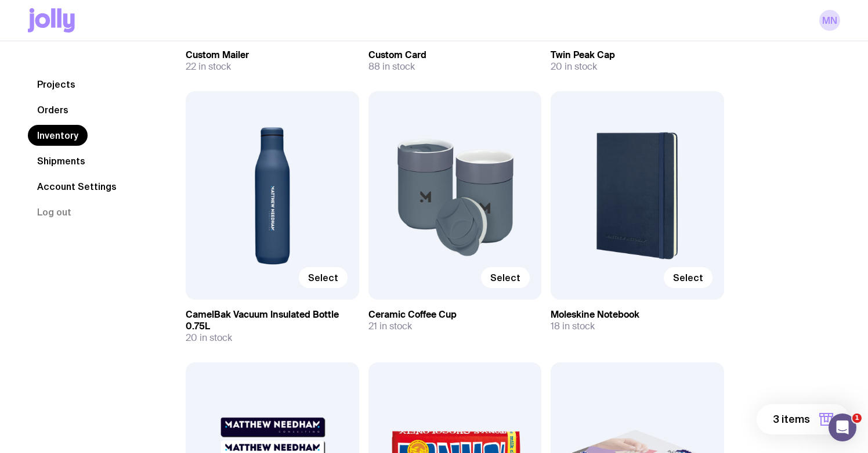
scroll to position [350, 0]
click at [697, 278] on span "Select" at bounding box center [688, 278] width 30 height 12
click at [0, 0] on input "Select" at bounding box center [0, 0] width 0 height 0
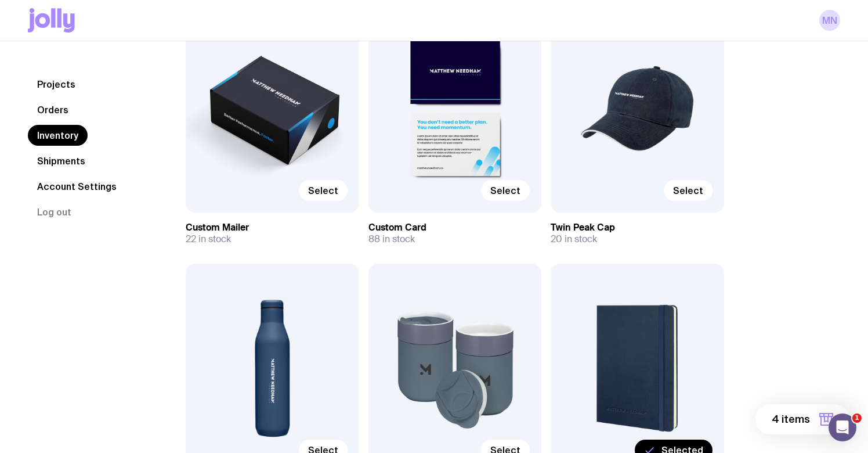
scroll to position [157, 0]
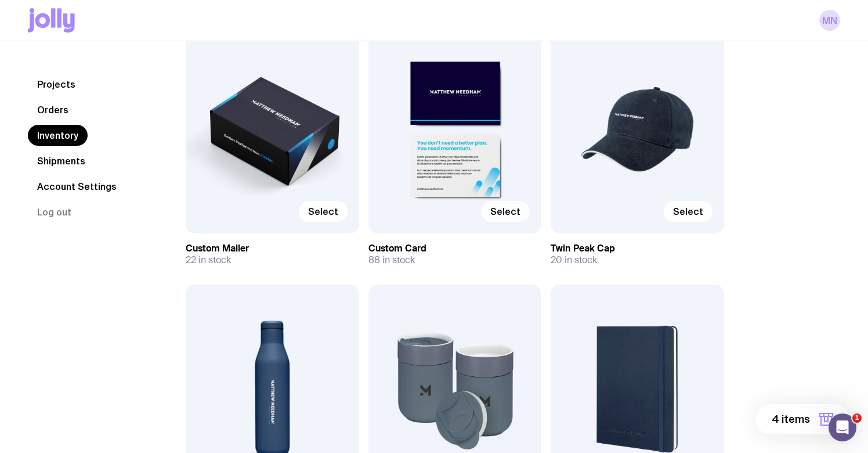
click at [512, 215] on span "Select" at bounding box center [505, 211] width 30 height 12
click at [0, 0] on input "Select" at bounding box center [0, 0] width 0 height 0
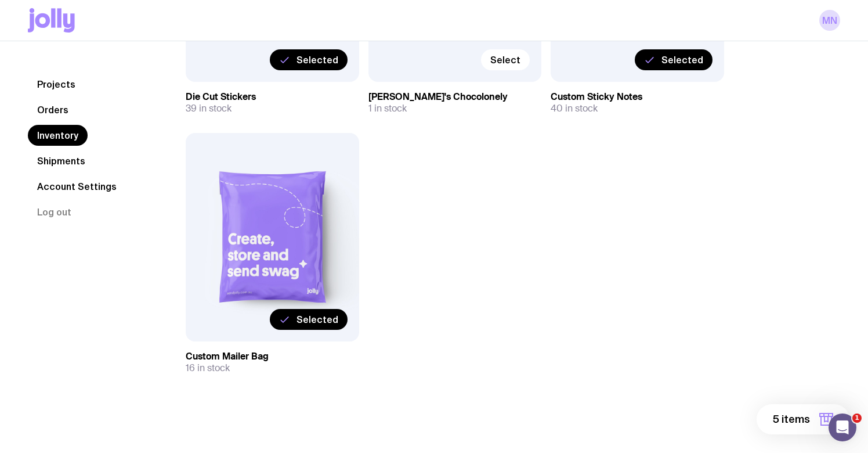
scroll to position [838, 0]
click at [785, 419] on span "5 items" at bounding box center [791, 419] width 37 height 14
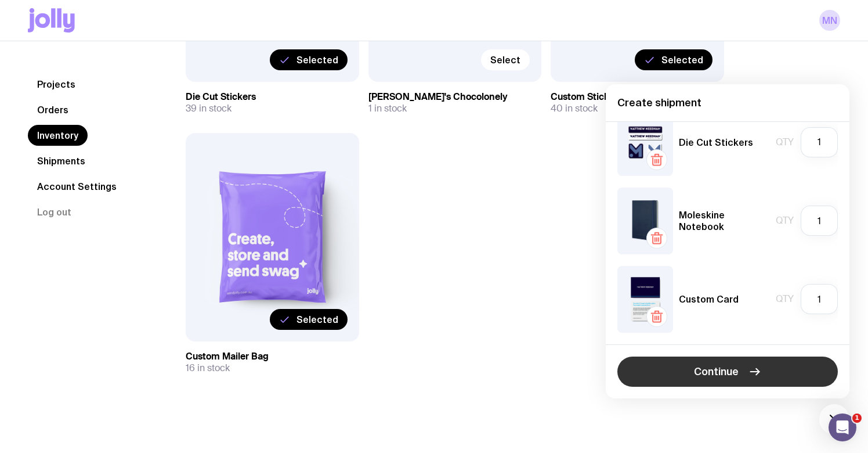
click at [714, 370] on span "Continue" at bounding box center [716, 371] width 45 height 14
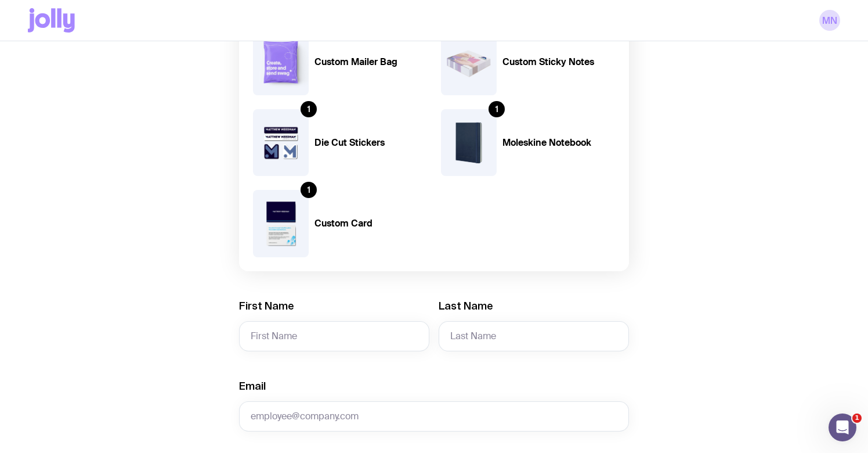
scroll to position [154, 0]
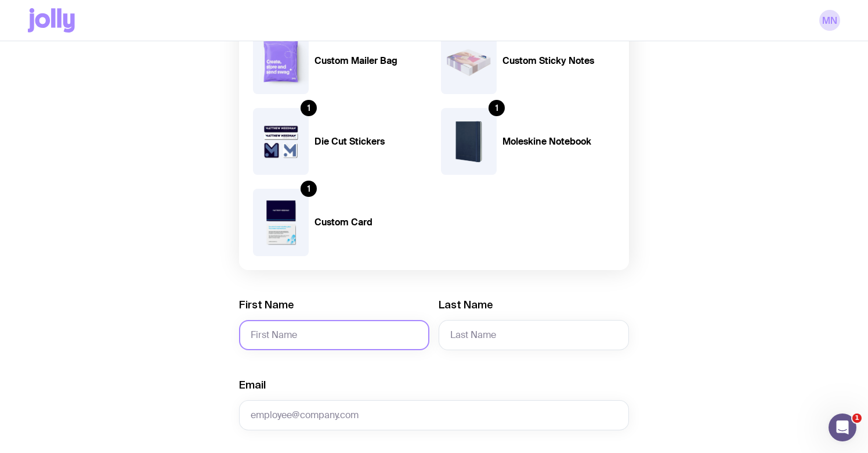
click at [303, 335] on input "First Name" at bounding box center [334, 335] width 190 height 30
type input "[PERSON_NAME]"
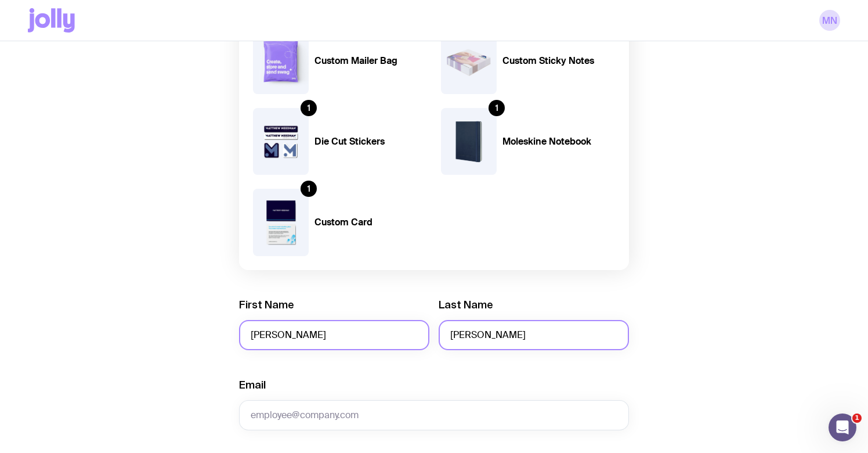
type input "[PERSON_NAME]"
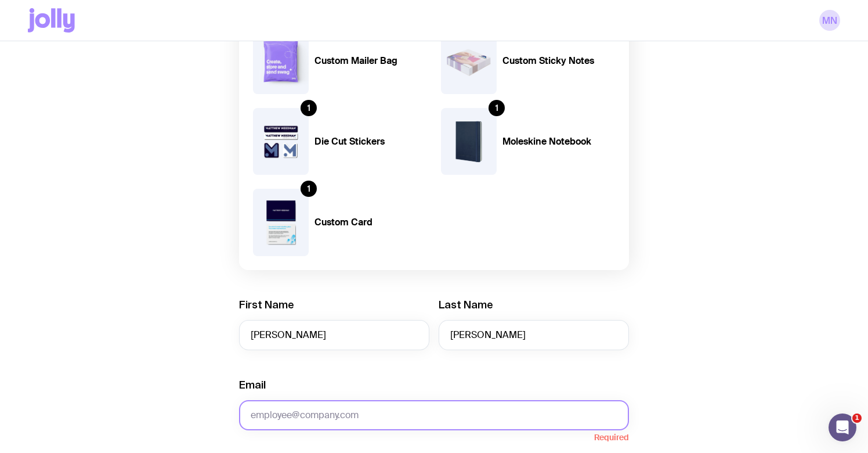
paste input "[PERSON_NAME][EMAIL_ADDRESS][PERSON_NAME][DOMAIN_NAME]"
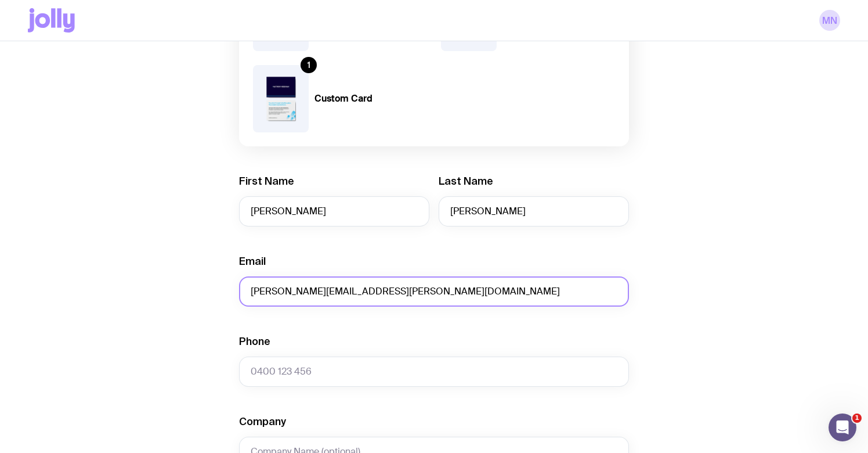
scroll to position [289, 0]
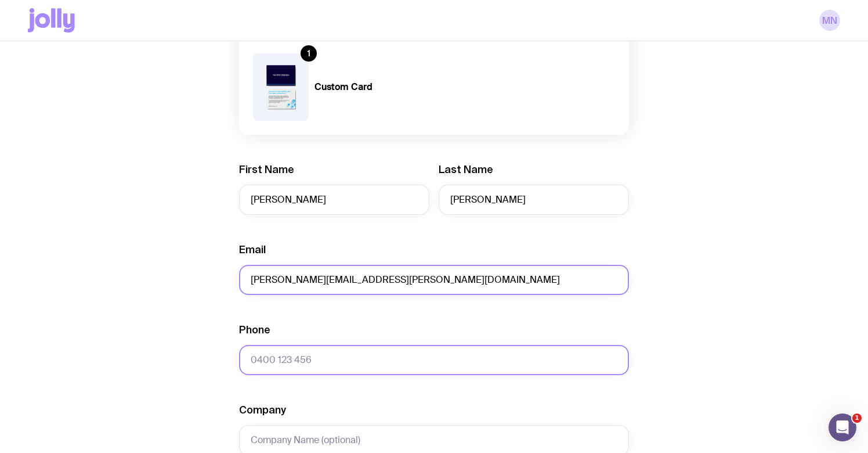
type input "[PERSON_NAME][EMAIL_ADDRESS][PERSON_NAME][DOMAIN_NAME]"
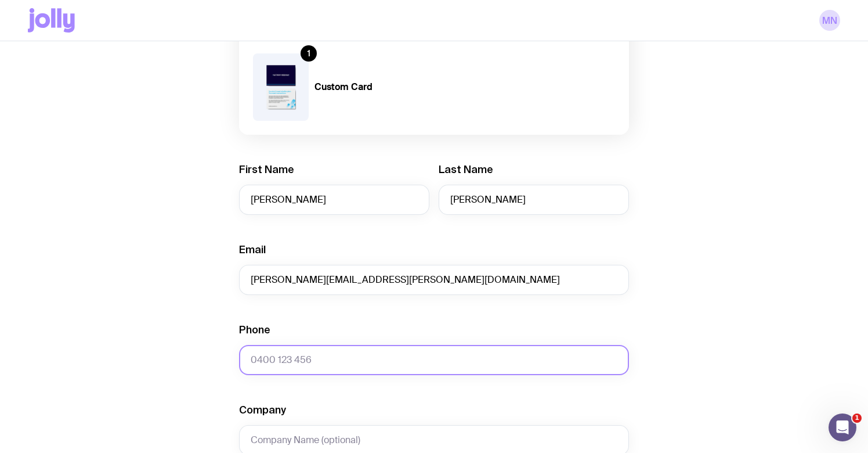
click at [309, 358] on input "Phone" at bounding box center [434, 360] width 390 height 30
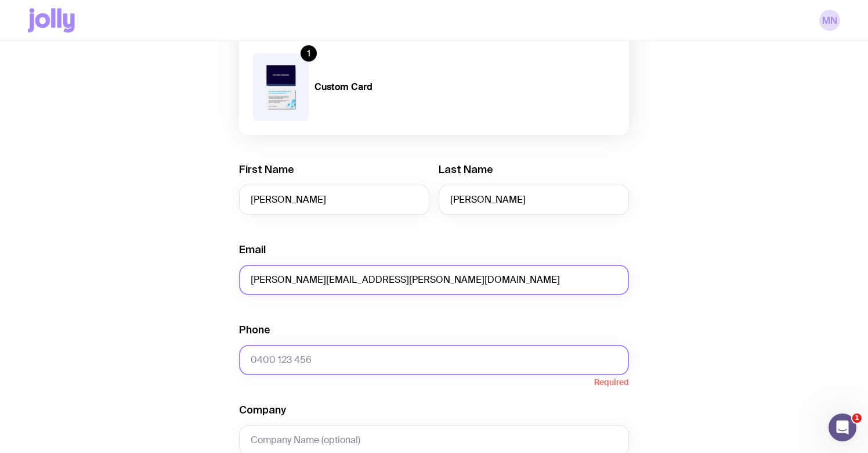
paste input "0800 2 86476"
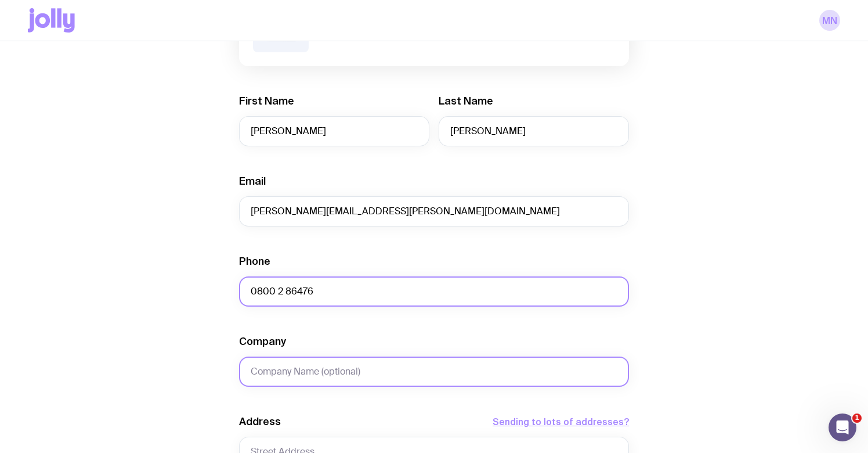
scroll to position [365, 0]
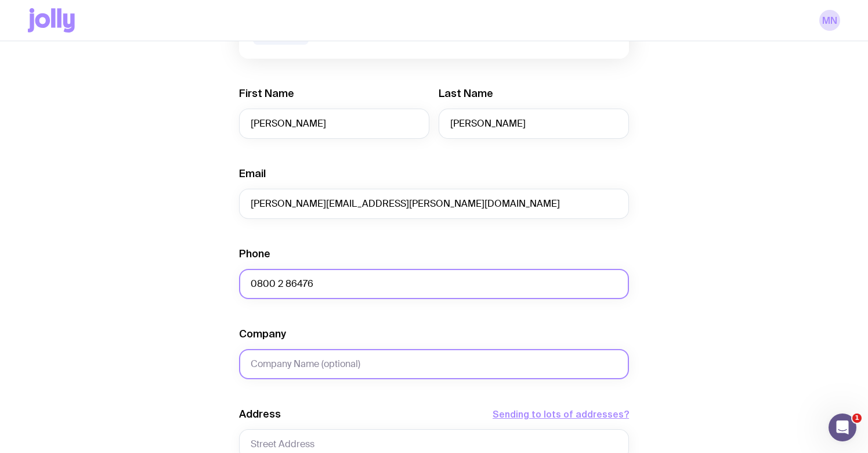
type input "0800 2 86476"
click at [414, 370] on input "Company" at bounding box center [434, 364] width 390 height 30
type input "Unison Networks Ltd"
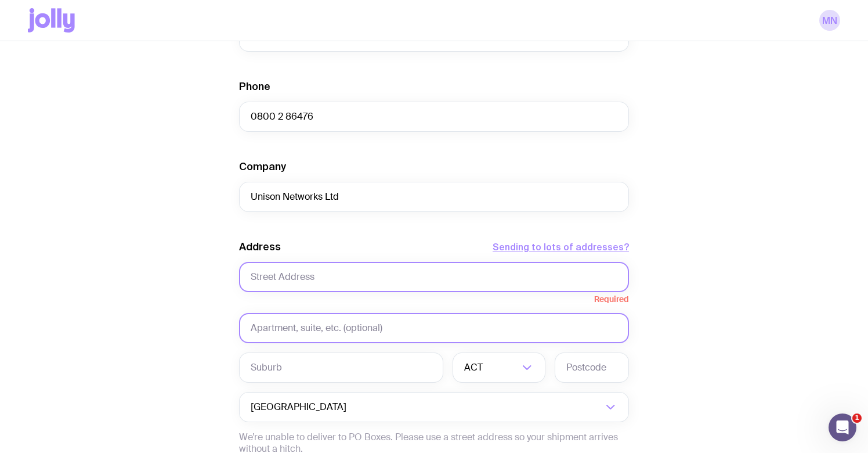
scroll to position [537, 0]
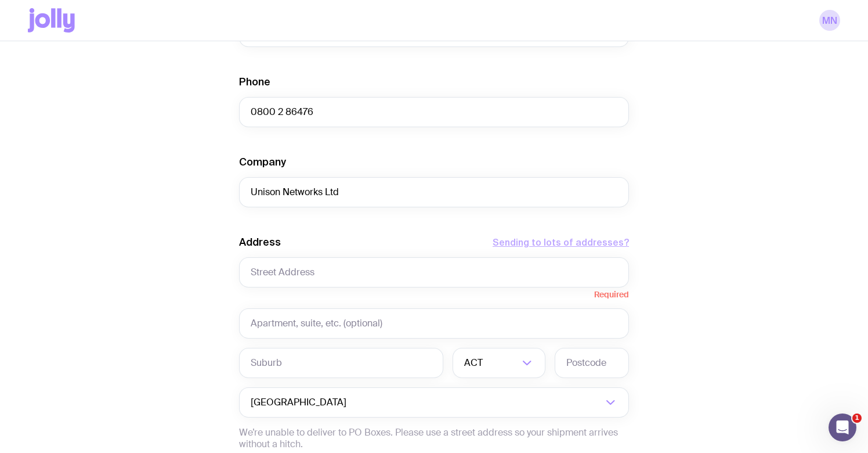
click at [536, 242] on button "Sending to lots of addresses?" at bounding box center [561, 242] width 136 height 14
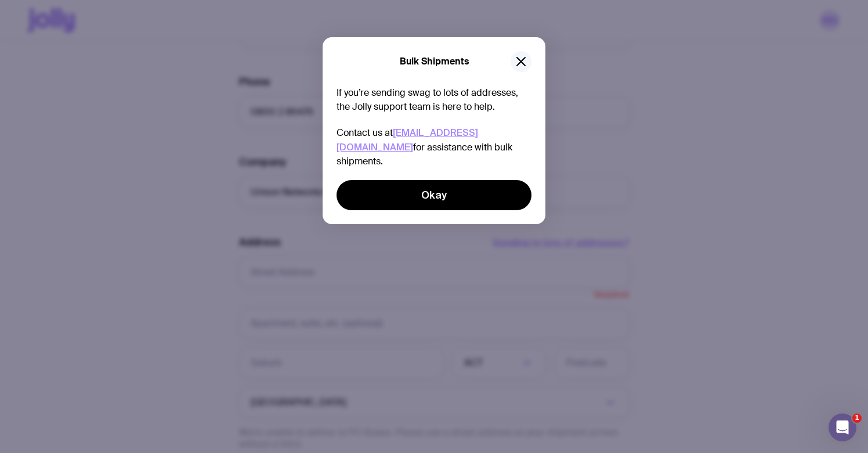
click at [519, 59] on icon "button" at bounding box center [521, 61] width 8 height 8
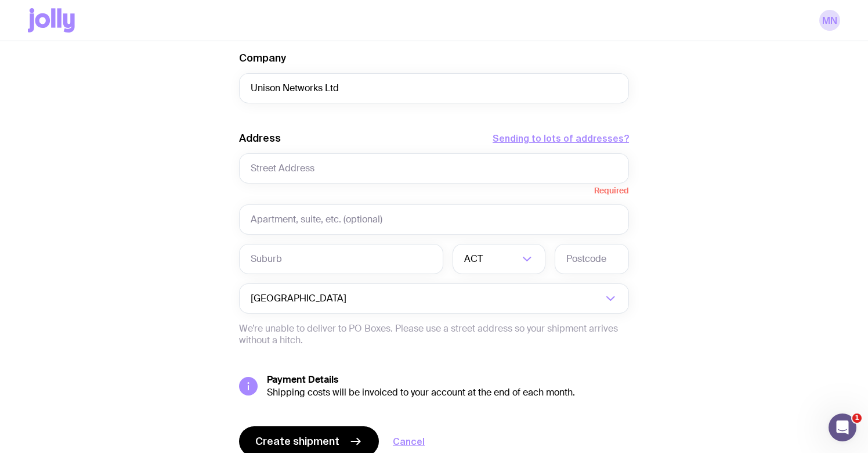
scroll to position [642, 0]
click at [325, 168] on input "text" at bounding box center [434, 168] width 390 height 30
paste input "[STREET_ADDRESS]."
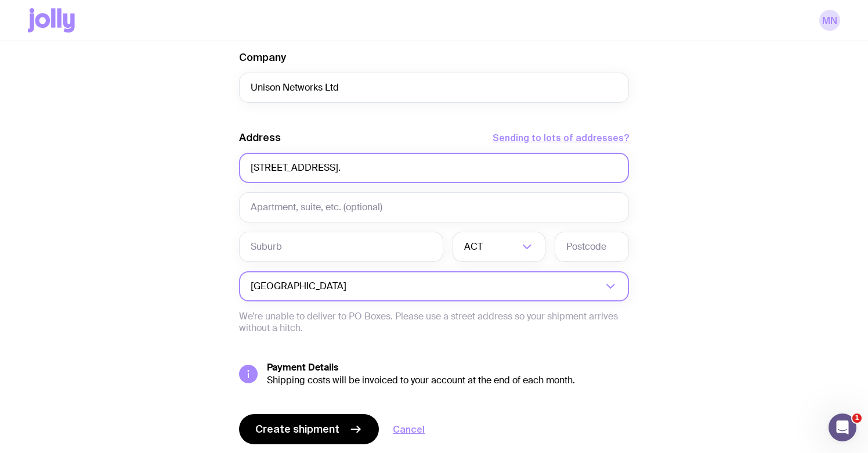
type input "[STREET_ADDRESS]."
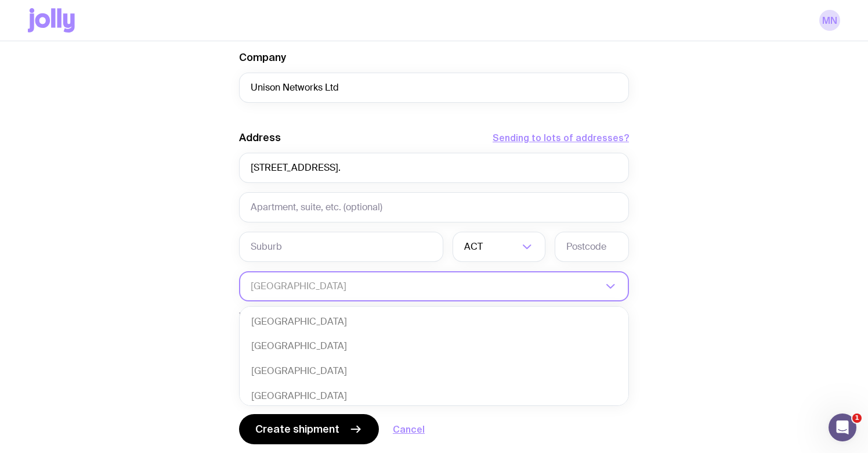
click at [575, 288] on input "Search for option" at bounding box center [427, 286] width 352 height 30
click at [437, 345] on li "[GEOGRAPHIC_DATA]" at bounding box center [434, 346] width 389 height 25
type input "New"
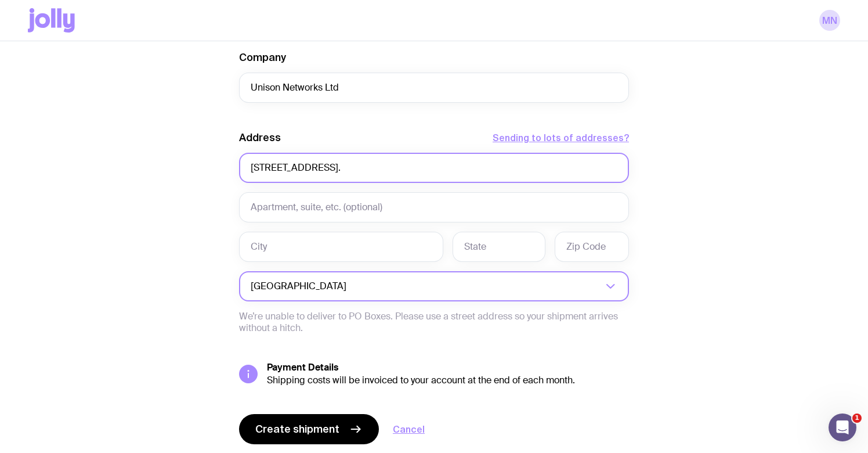
drag, startPoint x: 317, startPoint y: 171, endPoint x: 471, endPoint y: 173, distance: 154.3
click at [471, 173] on input "[STREET_ADDRESS]." at bounding box center [434, 168] width 390 height 30
click at [505, 165] on input "[STREET_ADDRESS]." at bounding box center [434, 168] width 390 height 30
drag, startPoint x: 505, startPoint y: 166, endPoint x: 314, endPoint y: 168, distance: 190.9
click at [314, 168] on input "[STREET_ADDRESS]." at bounding box center [434, 168] width 390 height 30
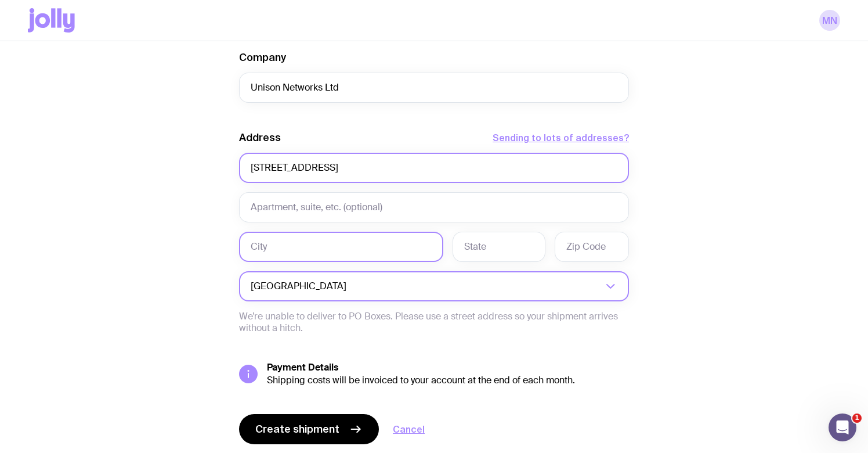
type input "[STREET_ADDRESS]"
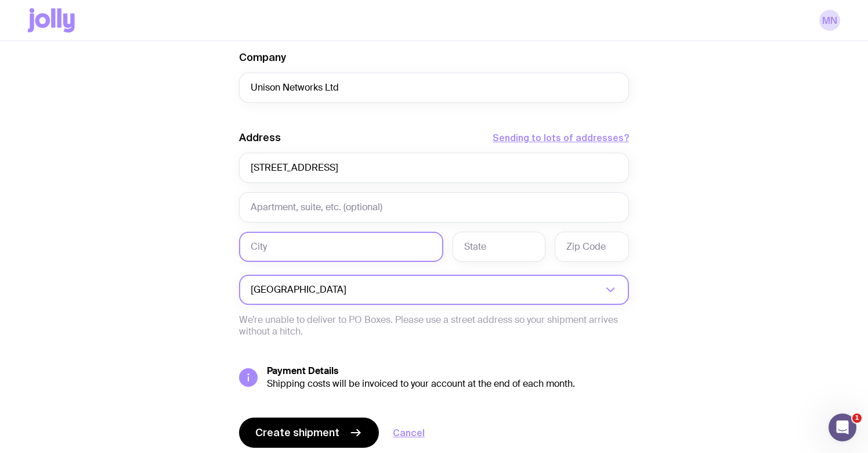
click at [297, 241] on input "text" at bounding box center [341, 246] width 204 height 30
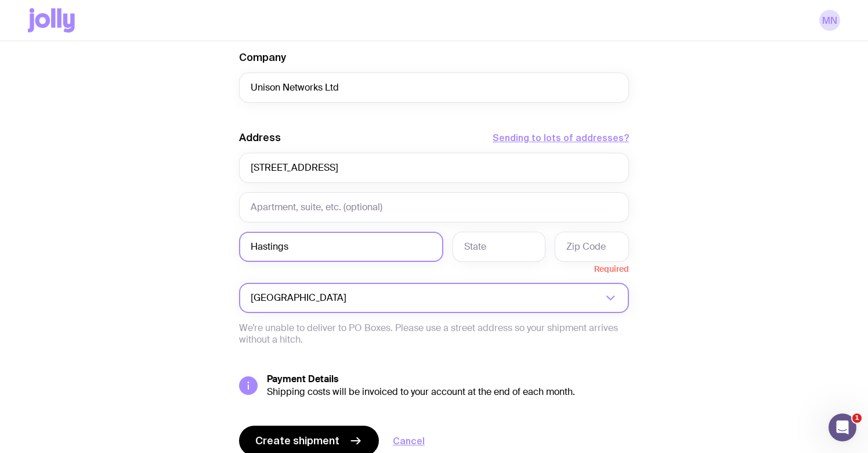
type input "Hastings"
type input "Hawkes Bay"
paste input "[STREET_ADDRESS]."
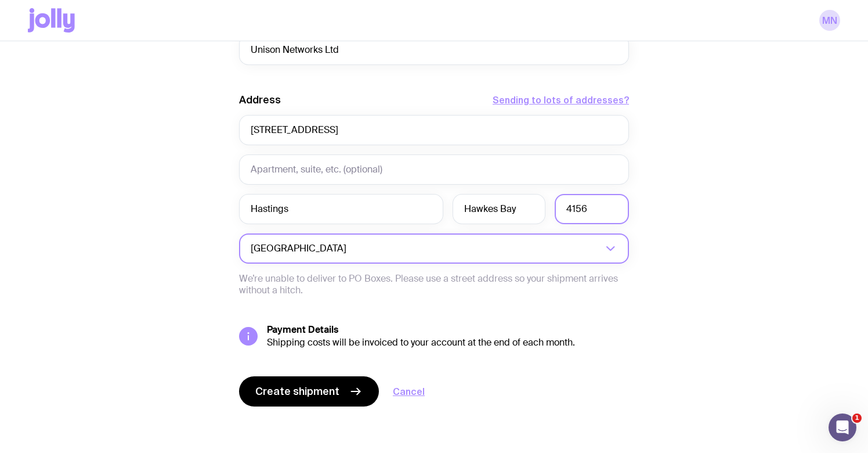
scroll to position [679, 0]
type input "4156"
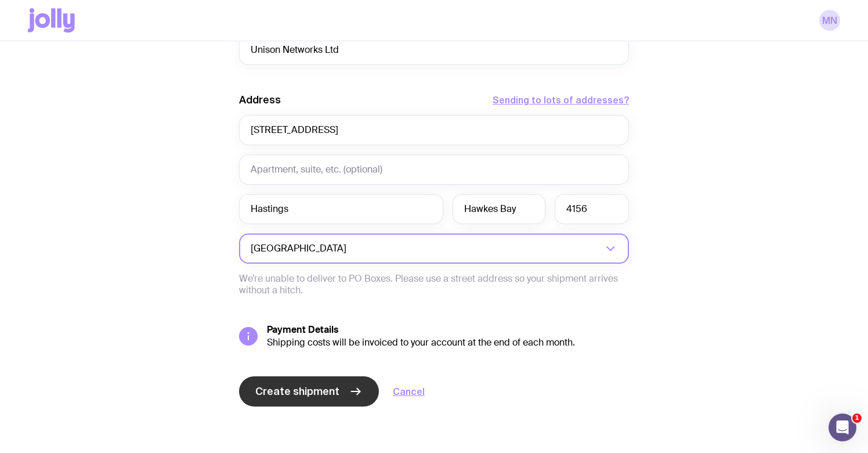
click at [295, 395] on span "Create shipment" at bounding box center [297, 391] width 84 height 14
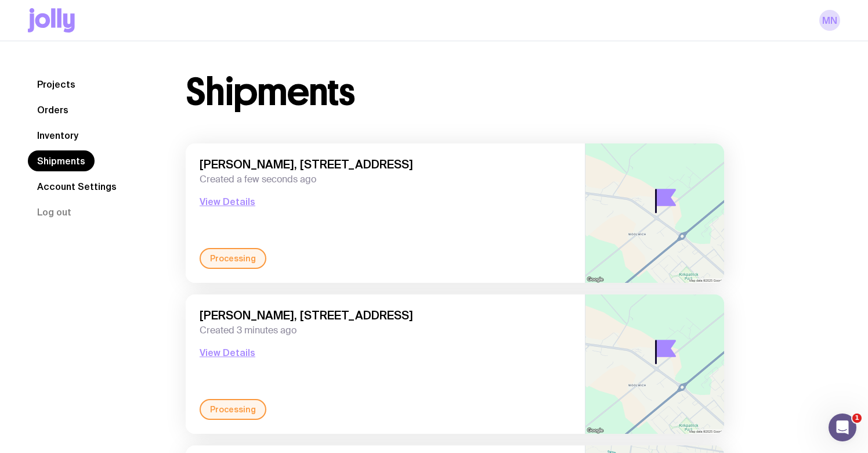
click at [65, 158] on link "Shipments" at bounding box center [61, 160] width 67 height 21
click at [59, 137] on link "Inventory" at bounding box center [58, 135] width 60 height 21
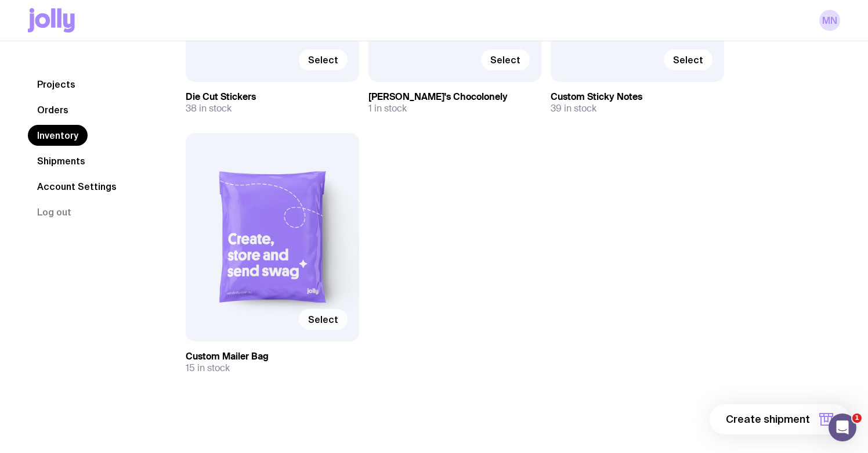
scroll to position [838, 0]
click at [328, 327] on label "Select" at bounding box center [323, 319] width 49 height 21
click at [0, 0] on input "Select" at bounding box center [0, 0] width 0 height 0
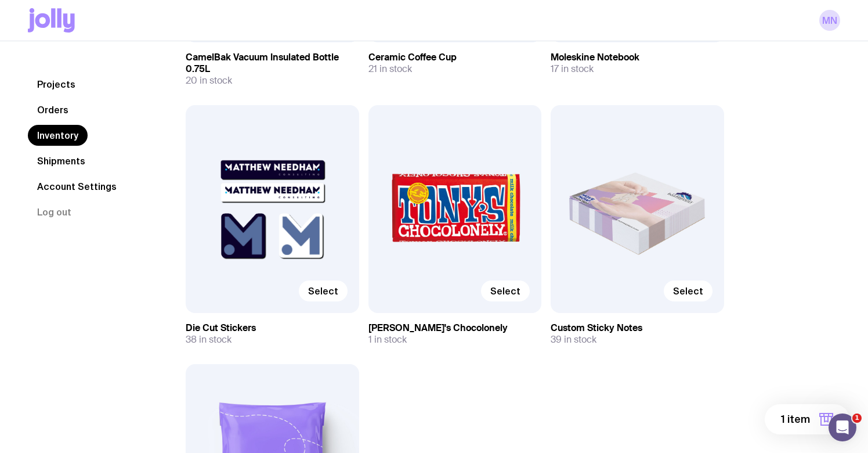
scroll to position [598, 0]
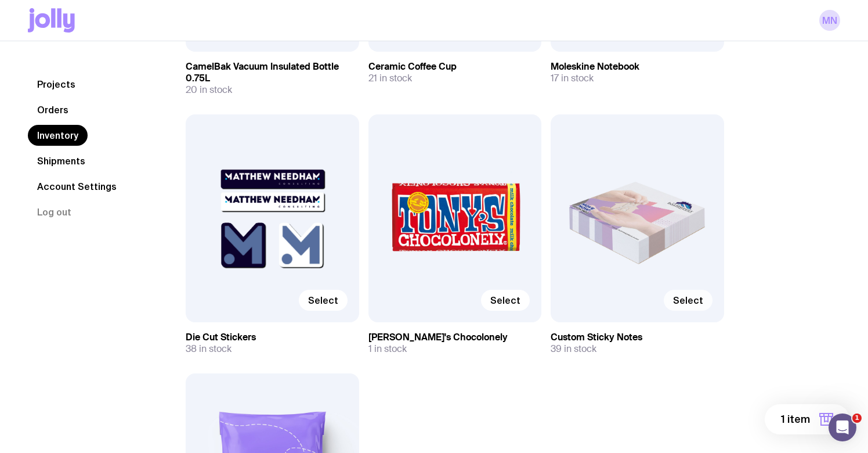
click at [687, 301] on span "Select" at bounding box center [688, 300] width 30 height 12
click at [0, 0] on input "Select" at bounding box center [0, 0] width 0 height 0
click at [330, 294] on label "Select" at bounding box center [323, 299] width 49 height 21
click at [0, 0] on input "Select" at bounding box center [0, 0] width 0 height 0
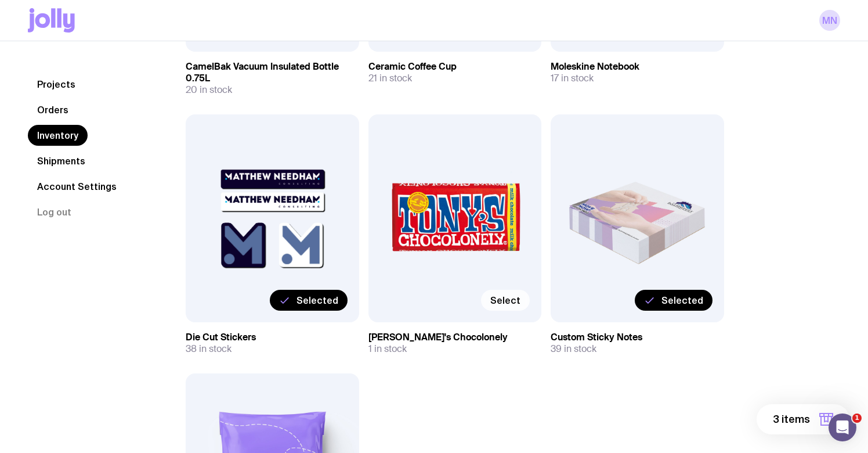
click at [517, 298] on span "Select" at bounding box center [505, 300] width 30 height 12
click at [0, 0] on input "Select" at bounding box center [0, 0] width 0 height 0
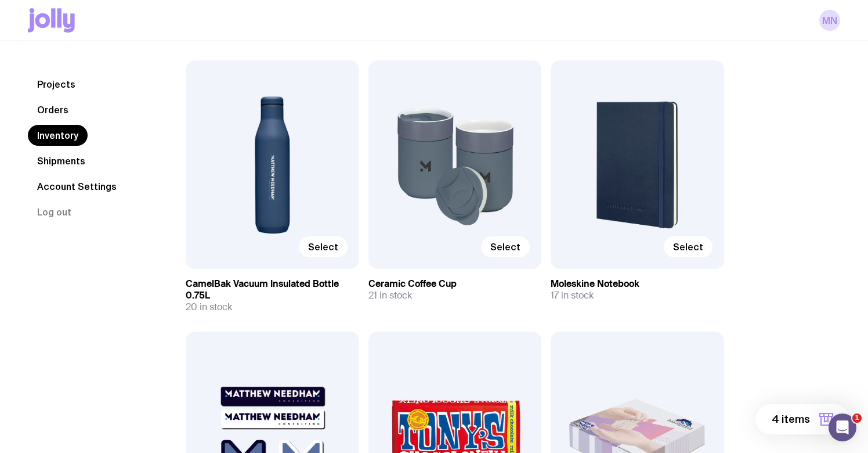
scroll to position [370, 0]
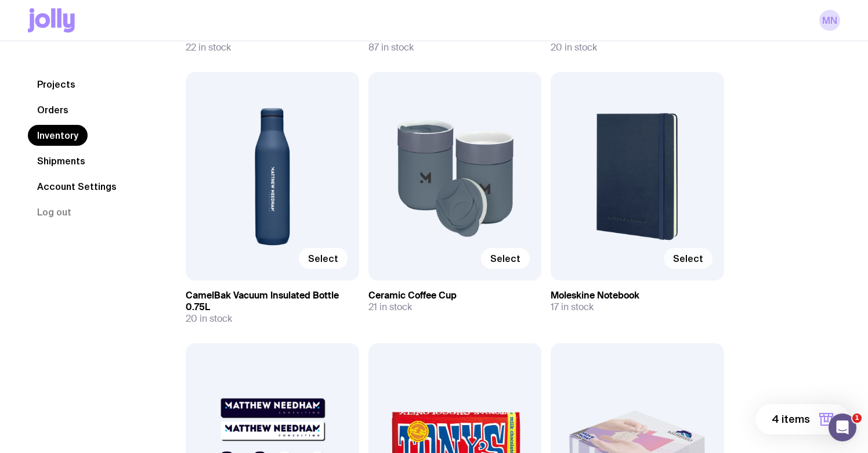
click at [693, 258] on span "Select" at bounding box center [688, 258] width 30 height 12
click at [0, 0] on input "Select" at bounding box center [0, 0] width 0 height 0
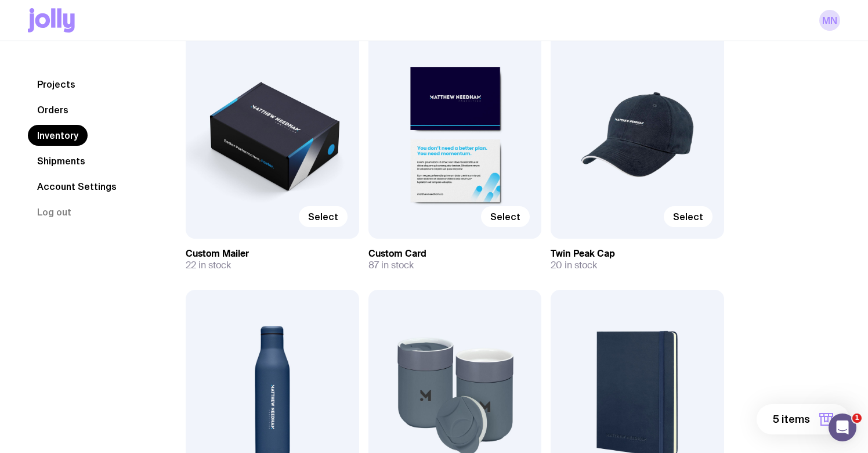
scroll to position [140, 0]
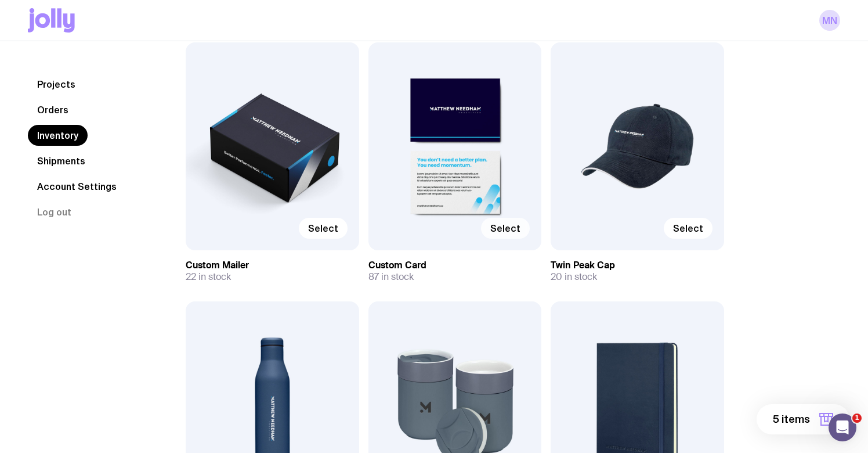
click at [513, 230] on span "Select" at bounding box center [505, 228] width 30 height 12
click at [0, 0] on input "Select" at bounding box center [0, 0] width 0 height 0
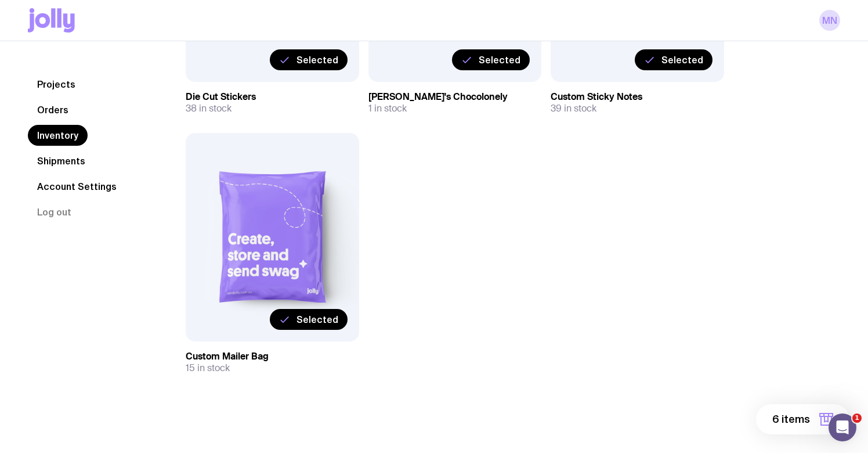
scroll to position [838, 0]
click at [782, 416] on span "6 items" at bounding box center [791, 419] width 38 height 14
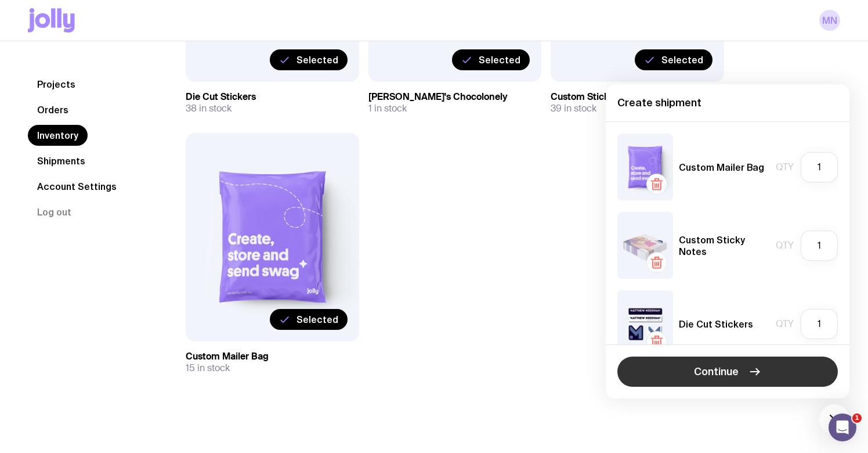
click at [729, 369] on span "Continue" at bounding box center [716, 371] width 45 height 14
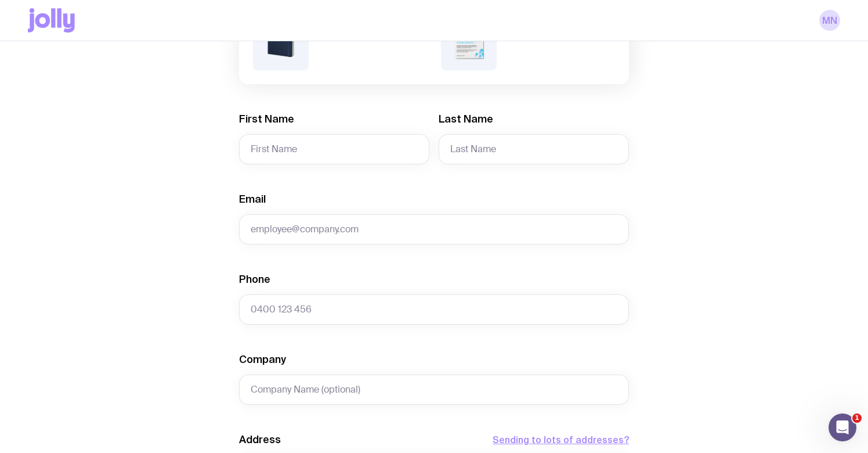
scroll to position [342, 0]
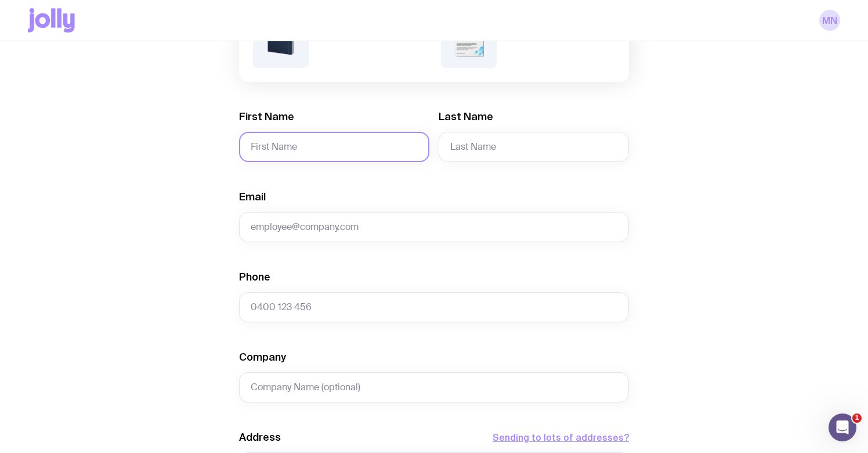
click at [332, 150] on input "First Name" at bounding box center [334, 147] width 190 height 30
type input "[PERSON_NAME]"
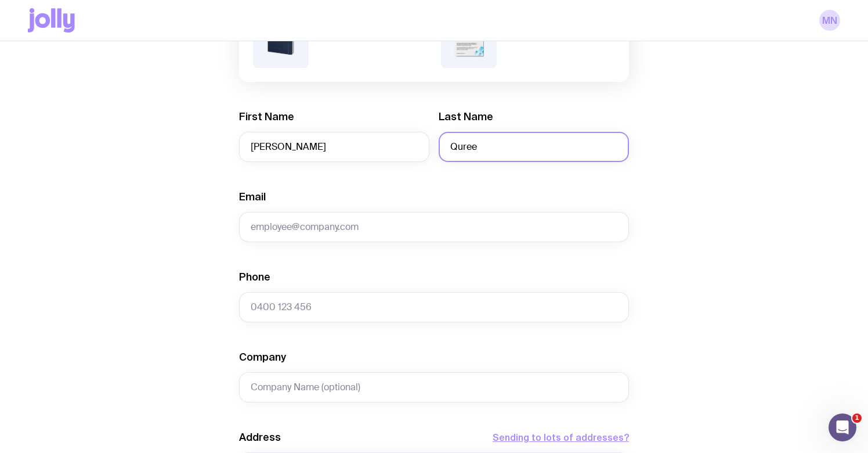
type input "Quree"
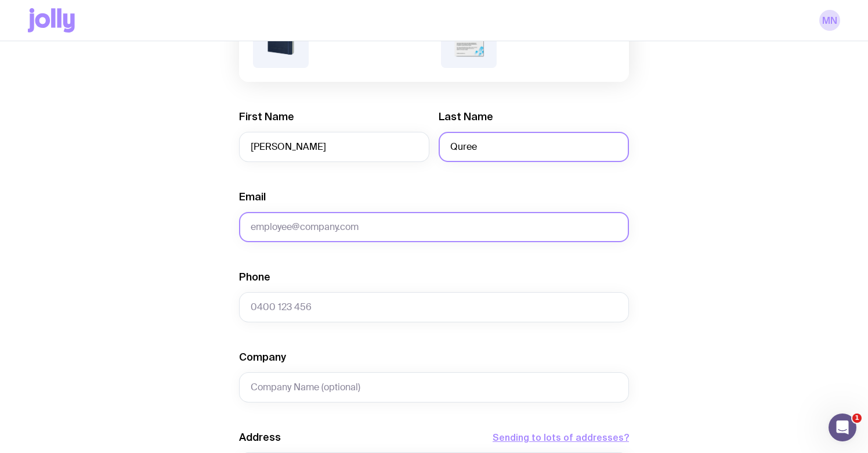
paste input "[STREET_ADDRESS]."
type input "[STREET_ADDRESS]."
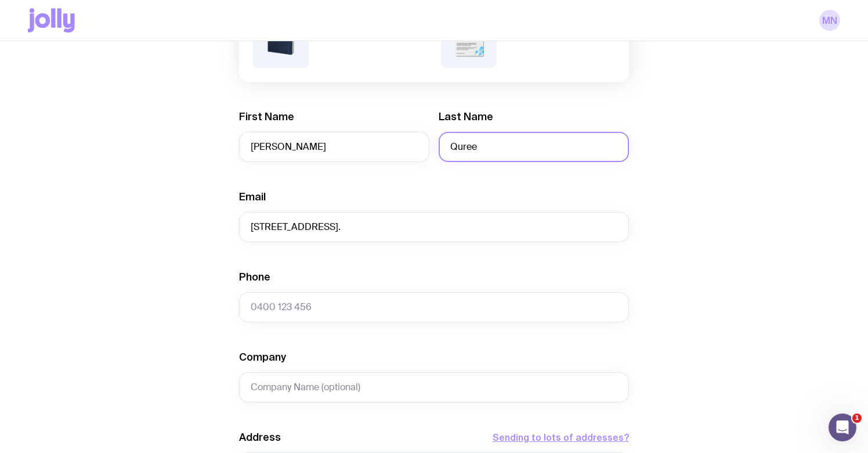
click at [509, 157] on input "Quree" at bounding box center [534, 147] width 190 height 30
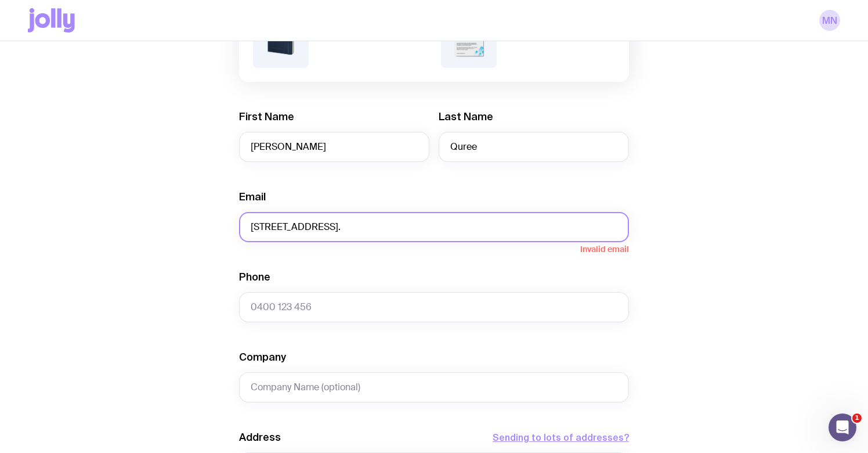
click at [482, 220] on input "[STREET_ADDRESS]." at bounding box center [434, 227] width 390 height 30
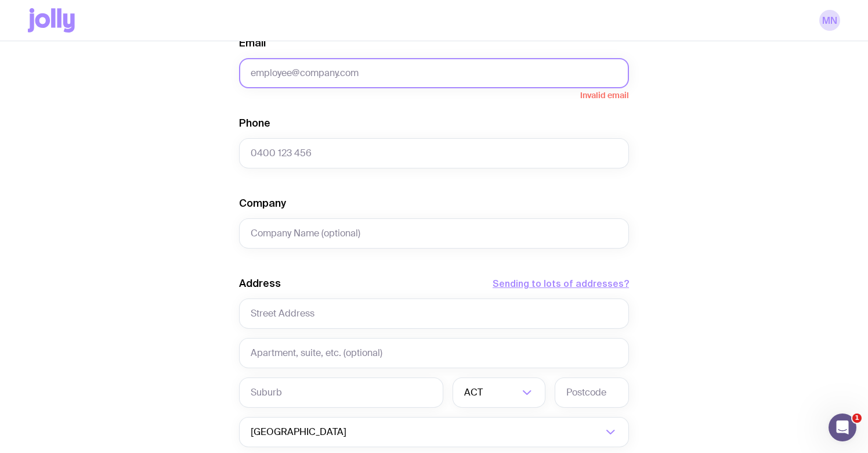
scroll to position [501, 0]
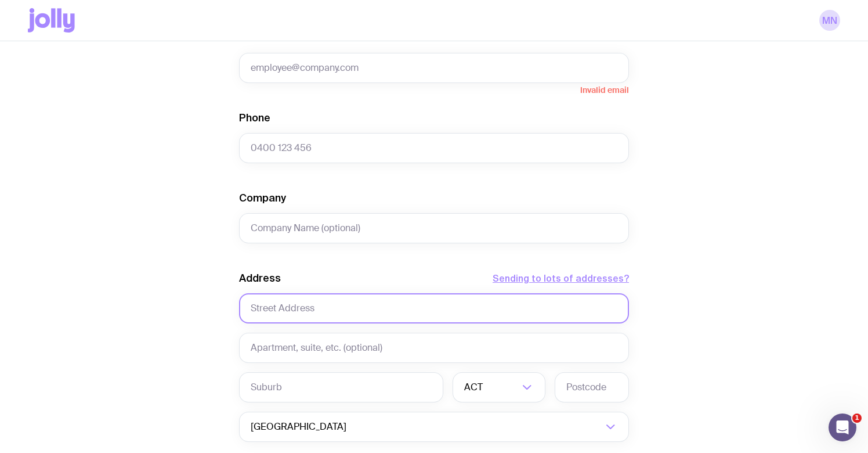
click at [382, 312] on input "text" at bounding box center [434, 308] width 390 height 30
paste input "[STREET_ADDRESS]."
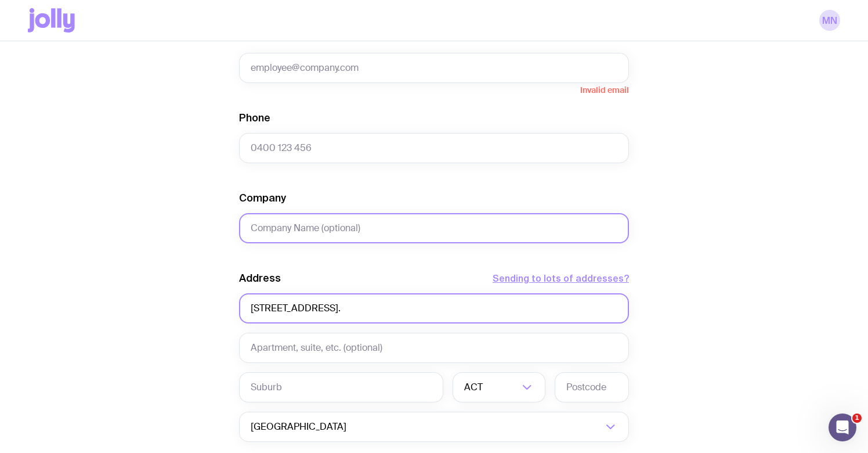
type input "[STREET_ADDRESS]."
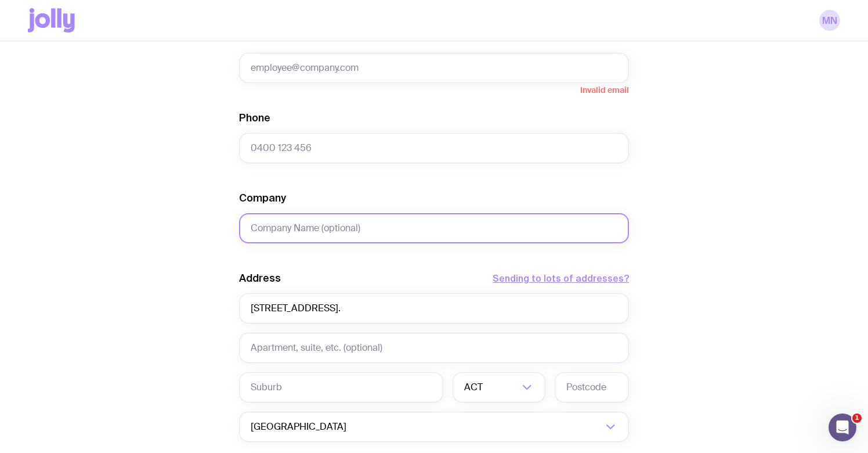
click at [344, 223] on input "Company" at bounding box center [434, 228] width 390 height 30
type input "Unison Networks Ltd"
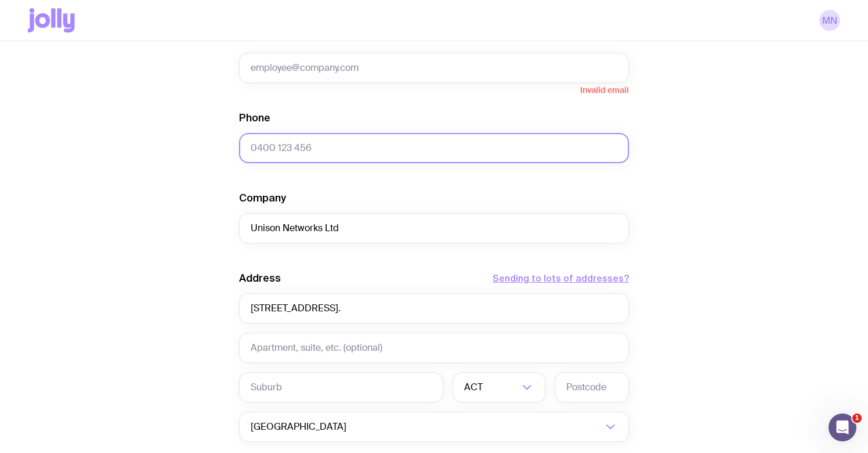
click at [312, 146] on input "Phone" at bounding box center [434, 148] width 390 height 30
paste input "0800 2 86476"
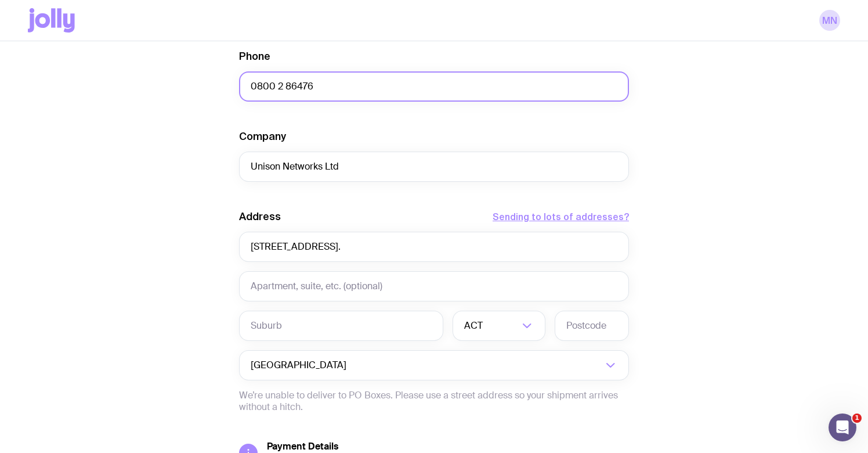
scroll to position [567, 0]
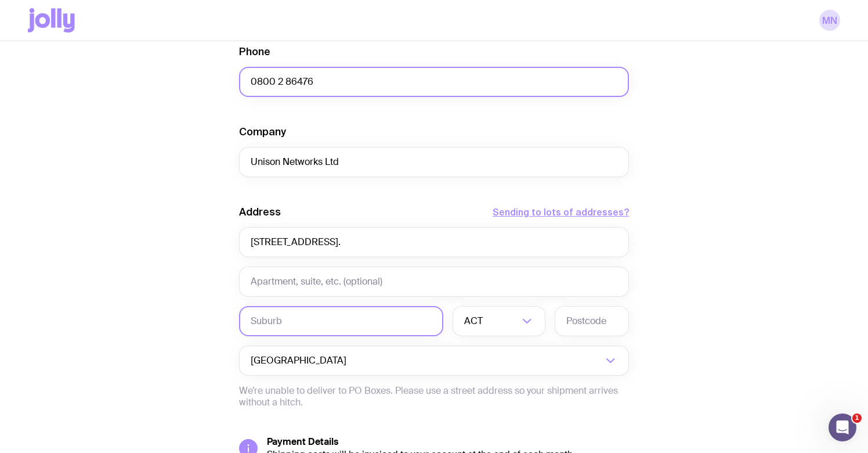
type input "0800 2 86476"
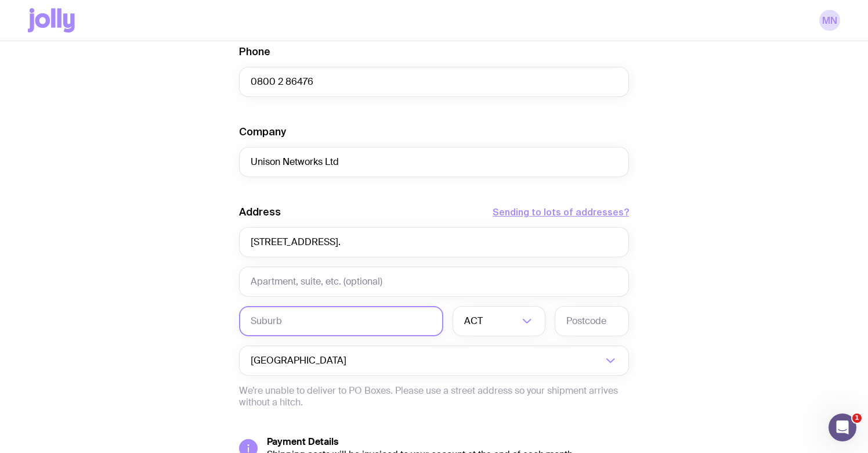
click at [346, 318] on input "text" at bounding box center [341, 321] width 204 height 30
type input "/"
type input "Hastings"
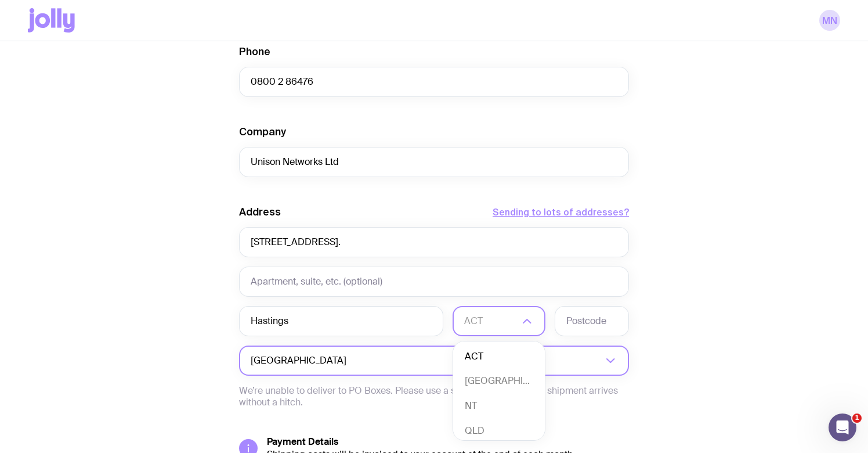
click at [349, 358] on input "Search for option" at bounding box center [476, 360] width 254 height 30
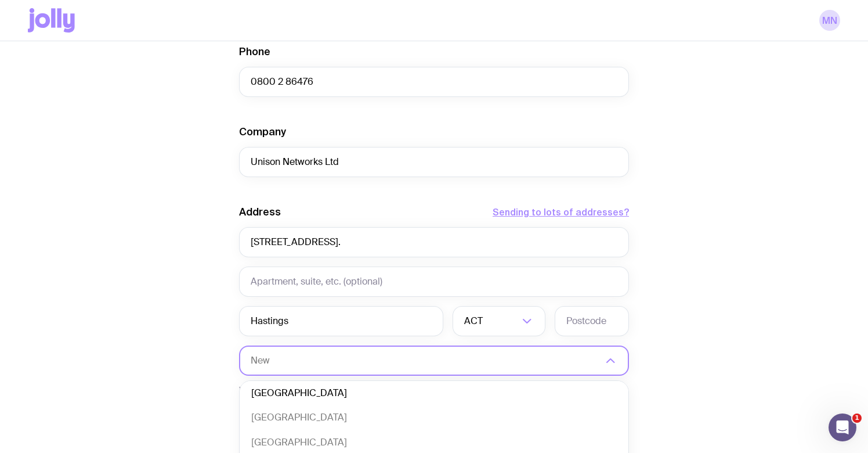
scroll to position [0, 0]
click at [304, 394] on li "[GEOGRAPHIC_DATA]" at bounding box center [434, 395] width 389 height 25
type input "New Z"
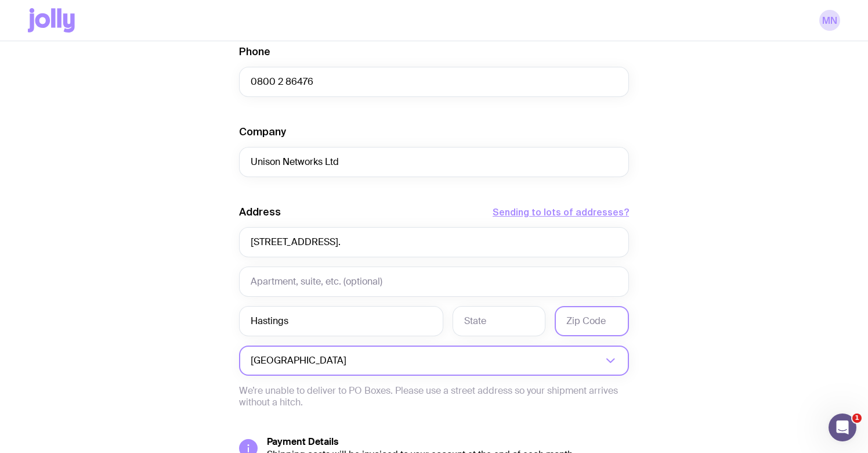
click at [580, 320] on input "text" at bounding box center [592, 321] width 74 height 30
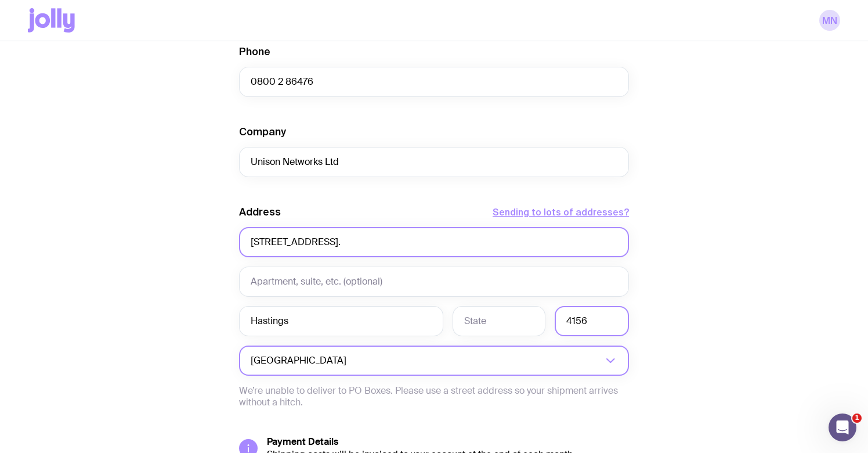
type input "4156"
drag, startPoint x: 514, startPoint y: 242, endPoint x: 419, endPoint y: 241, distance: 94.6
click at [419, 241] on input "[STREET_ADDRESS]." at bounding box center [434, 242] width 390 height 30
drag, startPoint x: 419, startPoint y: 241, endPoint x: 364, endPoint y: 240, distance: 55.7
click at [363, 240] on input "[STREET_ADDRESS][PERSON_NAME]" at bounding box center [434, 242] width 390 height 30
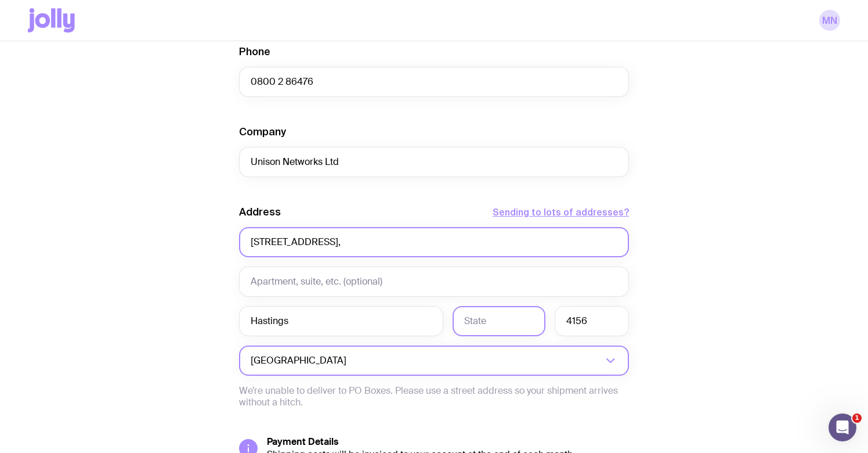
type input "[STREET_ADDRESS],"
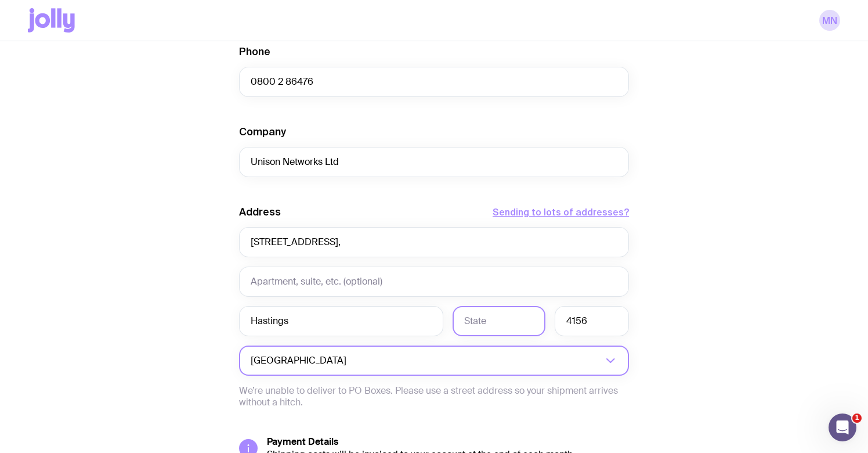
click at [475, 317] on input "text" at bounding box center [499, 321] width 93 height 30
paste input "Hawke's Bay"
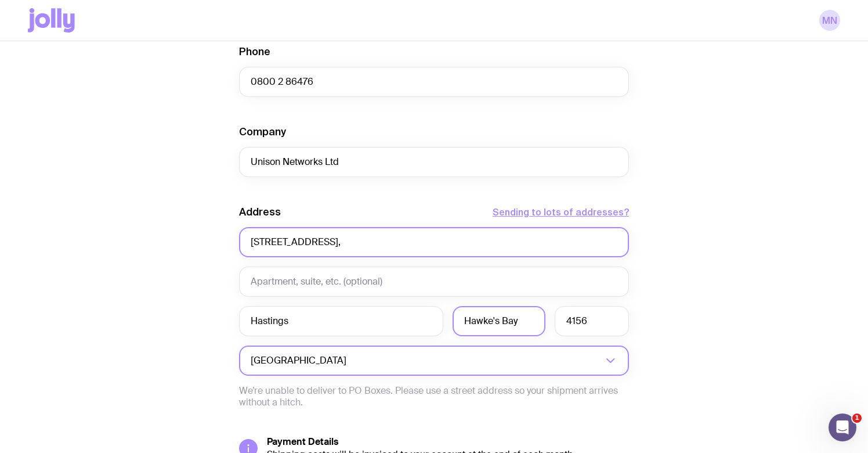
type input "Hawke's Bay"
click at [395, 244] on input "[STREET_ADDRESS]," at bounding box center [434, 242] width 390 height 30
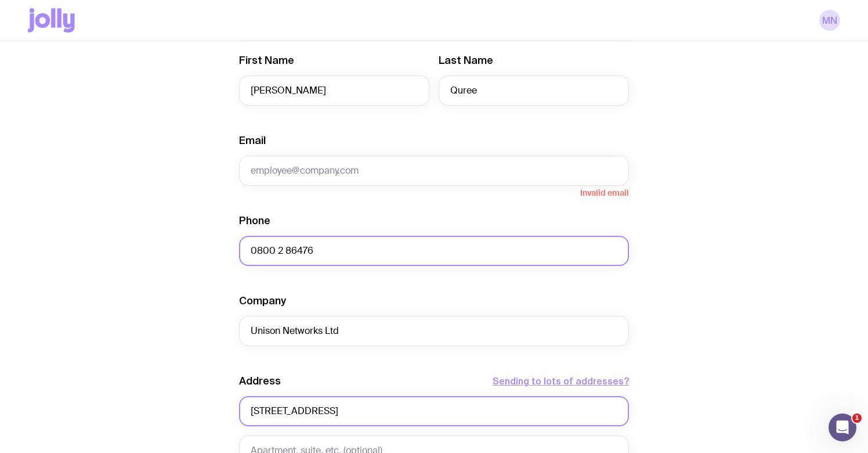
scroll to position [397, 0]
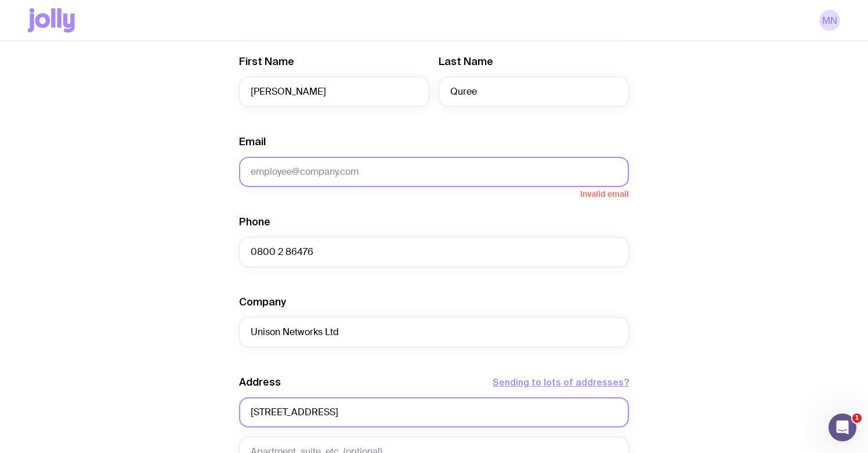
type input "[STREET_ADDRESS]"
click at [267, 172] on input "Email" at bounding box center [434, 172] width 390 height 30
paste input "[PERSON_NAME][EMAIL_ADDRESS][DOMAIN_NAME]"
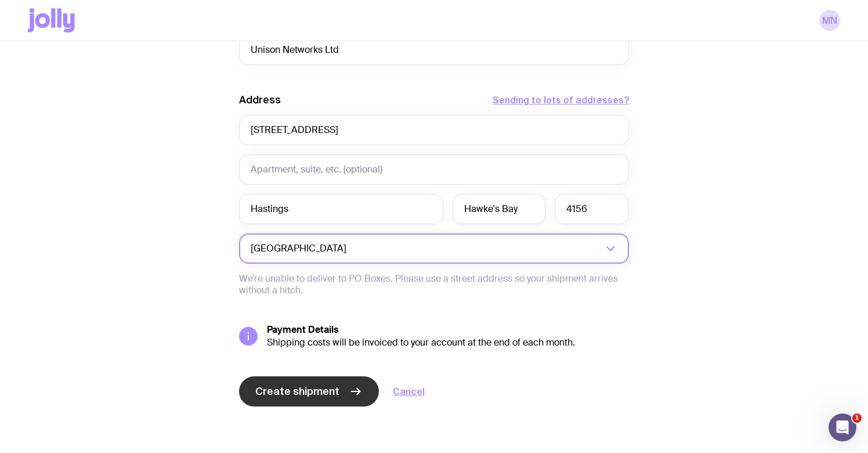
scroll to position [679, 0]
type input "[PERSON_NAME][EMAIL_ADDRESS][DOMAIN_NAME]"
click at [295, 393] on span "Create shipment" at bounding box center [297, 391] width 84 height 14
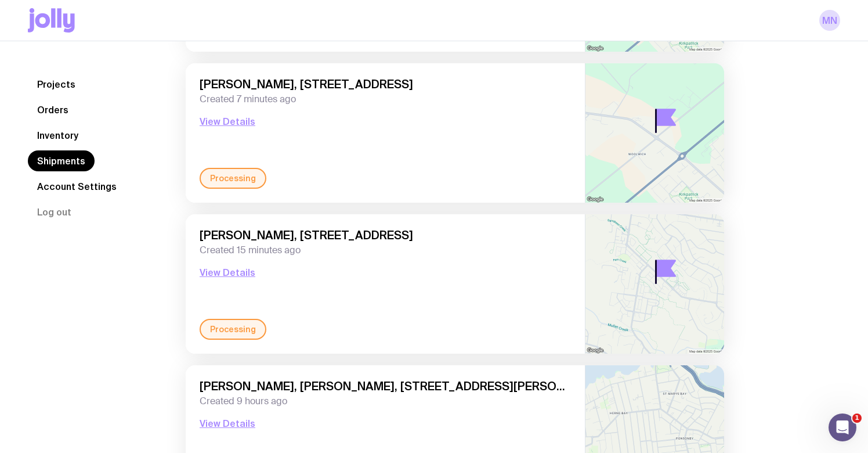
scroll to position [382, 0]
